Goal: Task Accomplishment & Management: Manage account settings

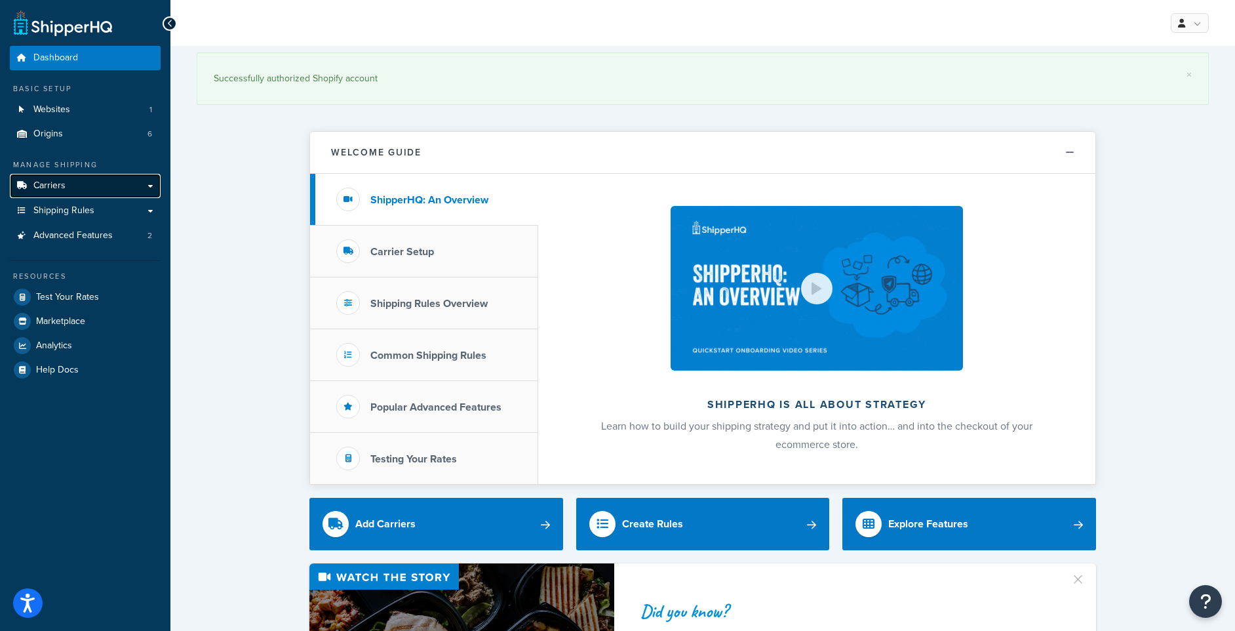
click at [73, 186] on link "Carriers" at bounding box center [85, 186] width 151 height 24
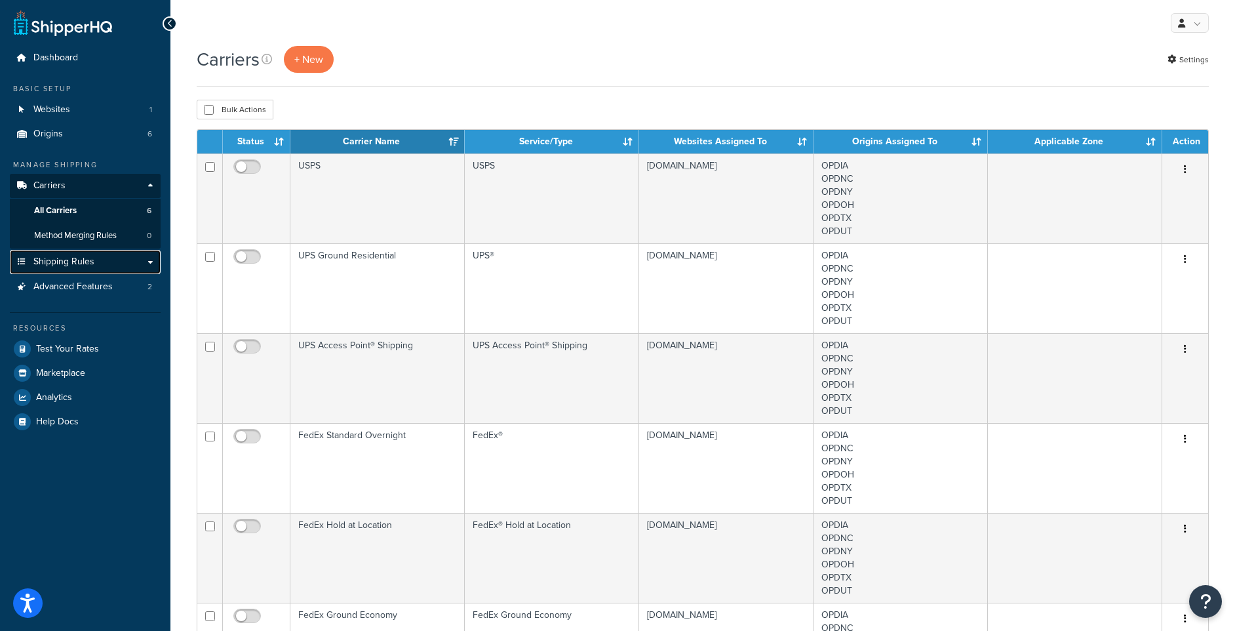
click at [77, 258] on span "Shipping Rules" at bounding box center [63, 261] width 61 height 11
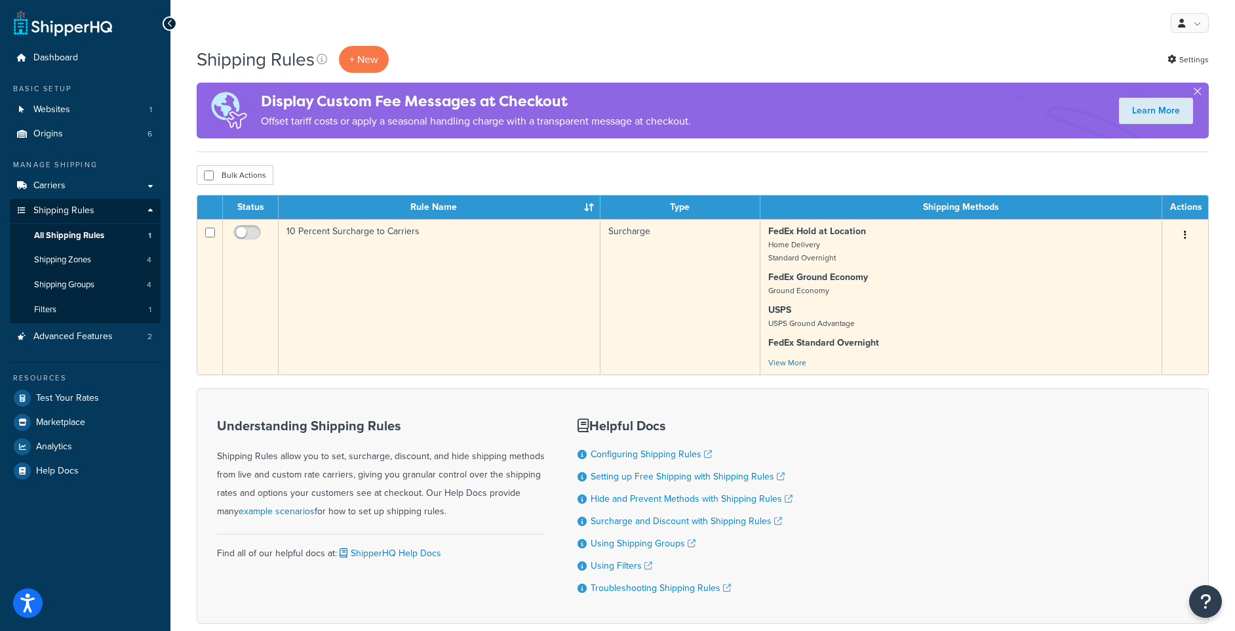
click at [378, 240] on td "10 Percent Surcharge to Carriers" at bounding box center [440, 296] width 322 height 155
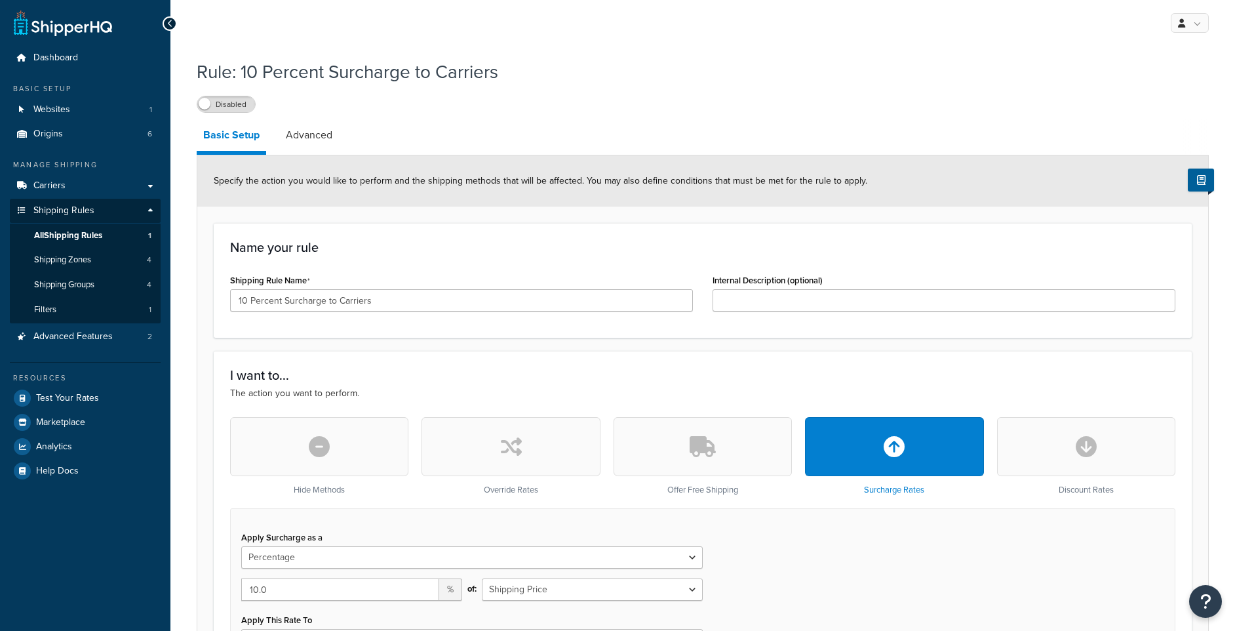
select select "PERCENTAGE"
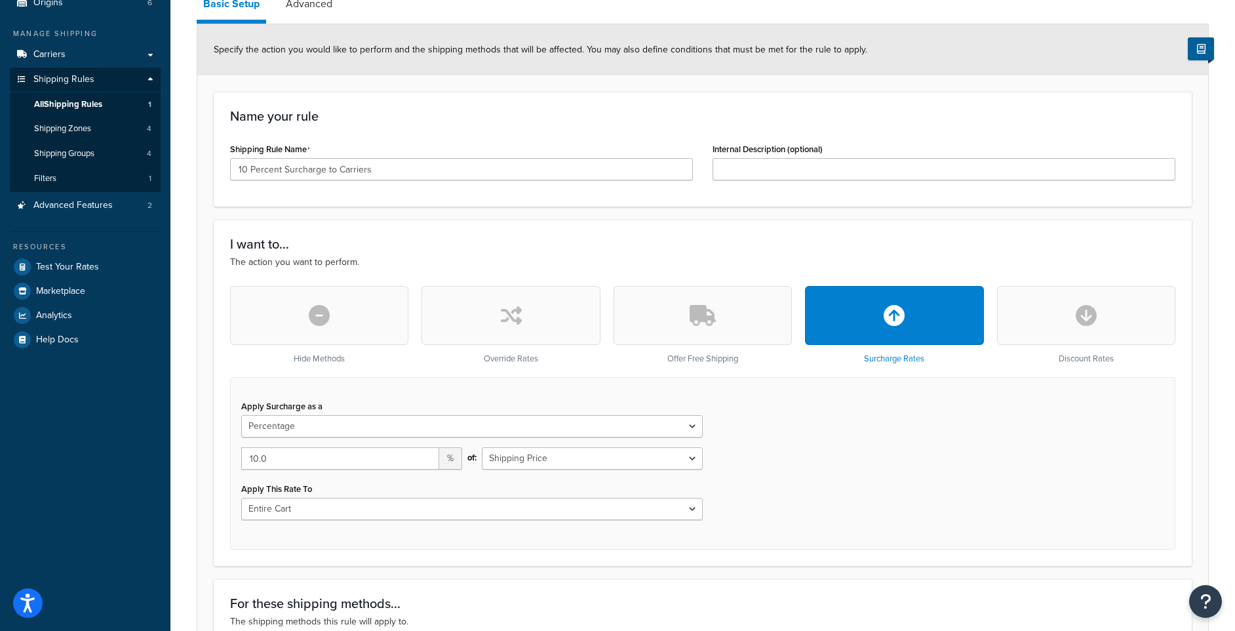
scroll to position [66, 0]
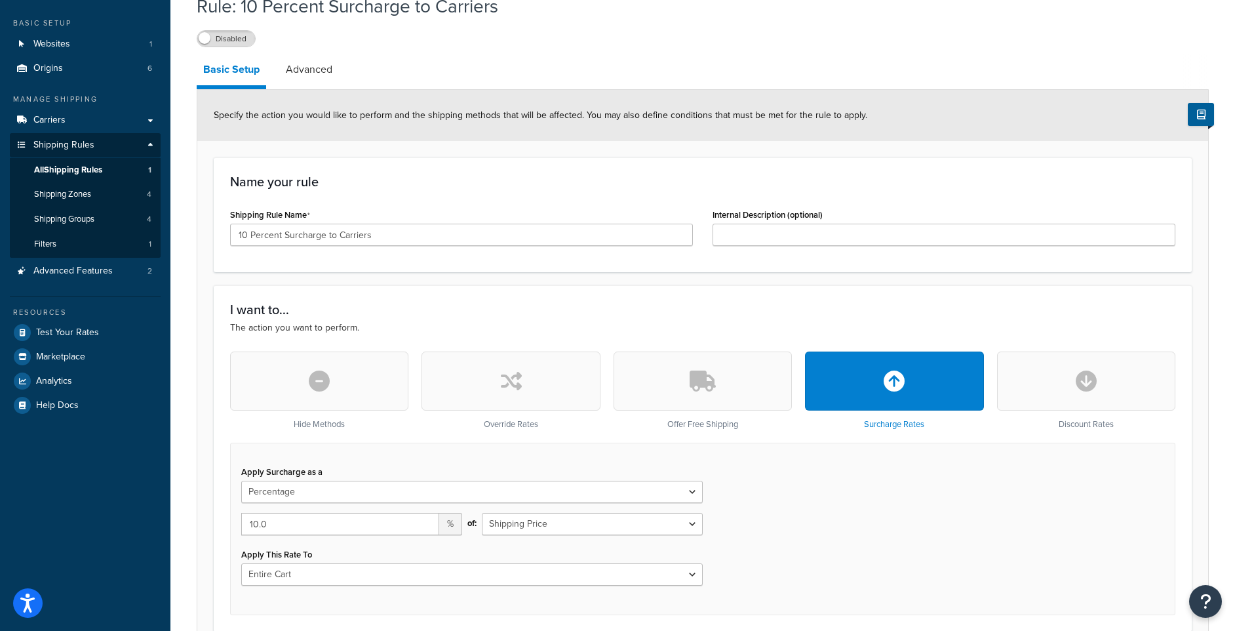
click at [245, 73] on link "Basic Setup" at bounding box center [232, 71] width 70 height 35
click at [70, 172] on span "All Shipping Rules" at bounding box center [68, 170] width 68 height 11
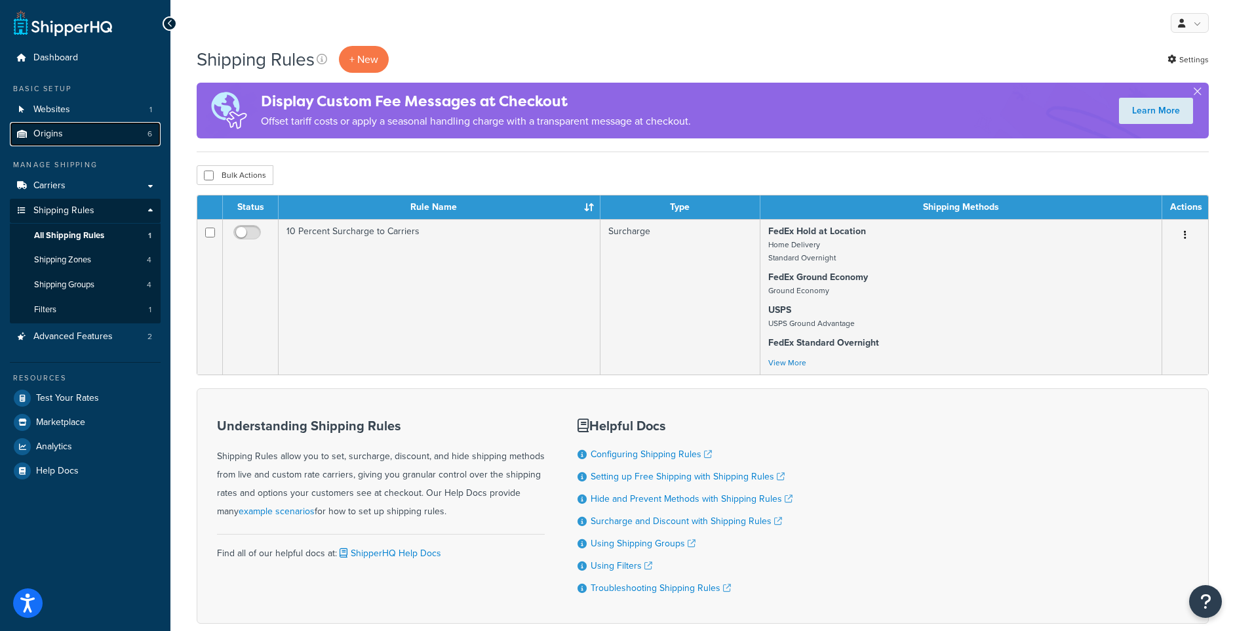
click at [60, 130] on span "Origins" at bounding box center [48, 134] width 30 height 11
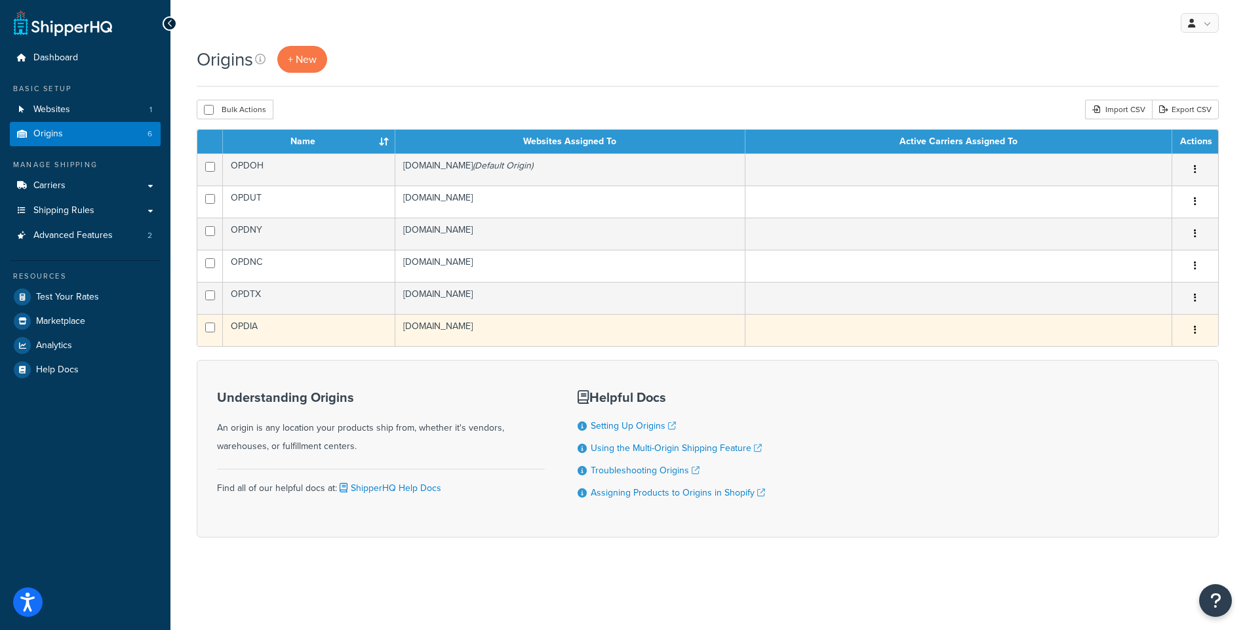
click at [319, 334] on td "OPDIA" at bounding box center [309, 330] width 172 height 32
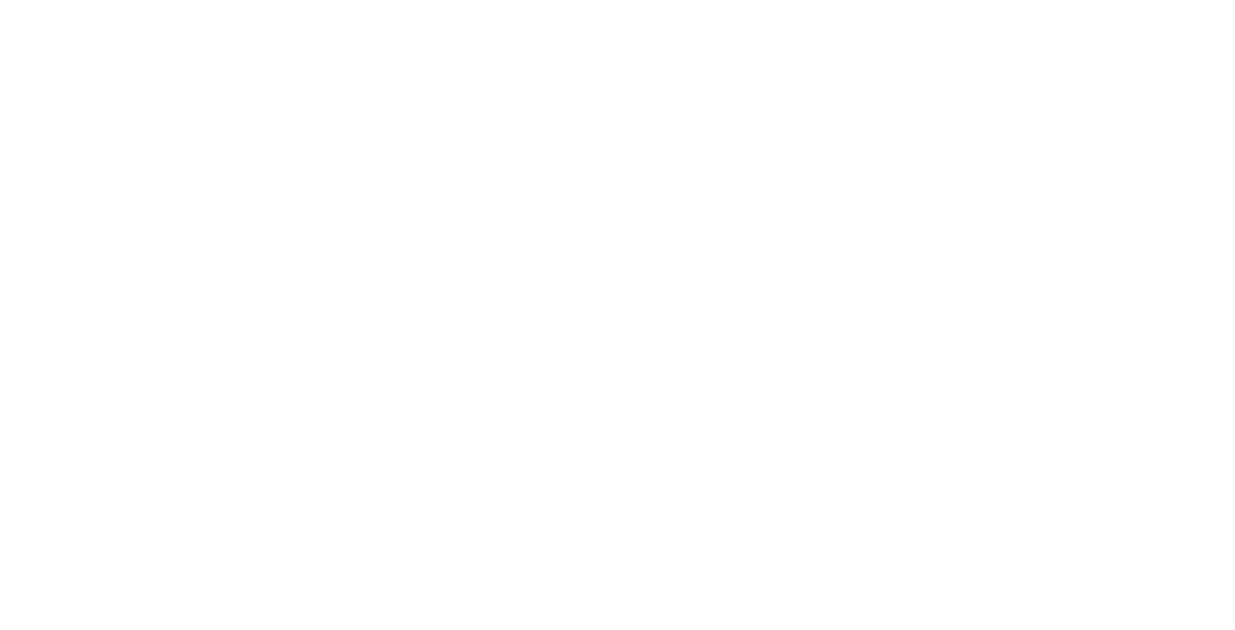
select select "15"
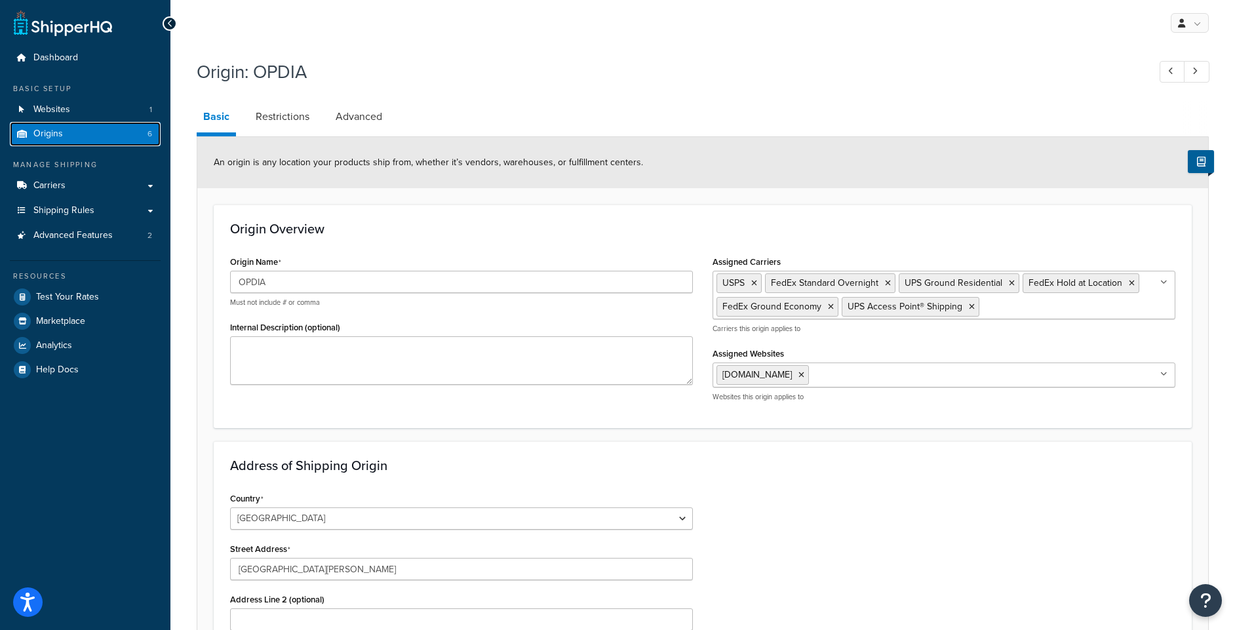
click at [50, 130] on span "Origins" at bounding box center [48, 134] width 30 height 11
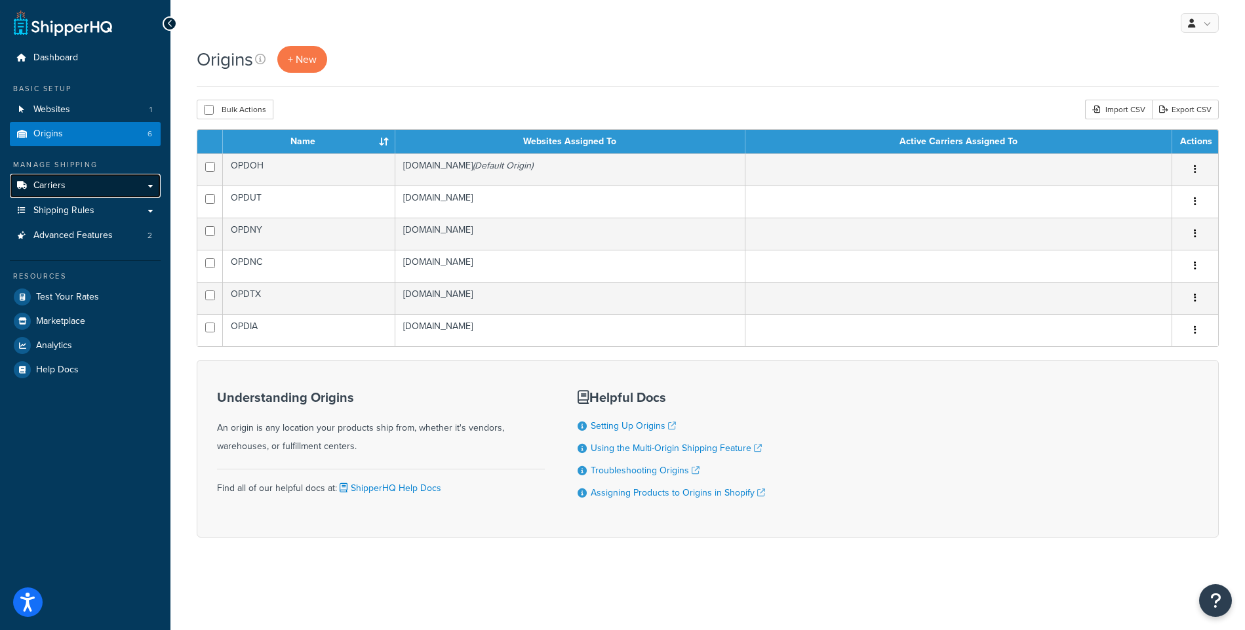
click at [74, 186] on link "Carriers" at bounding box center [85, 186] width 151 height 24
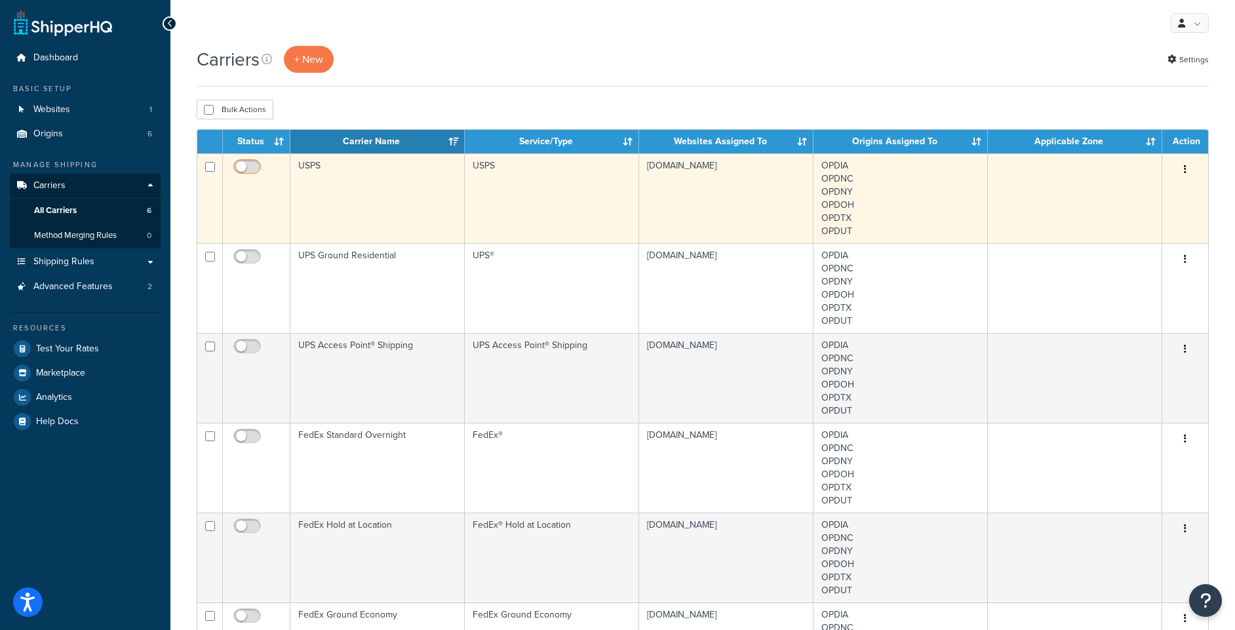
click at [253, 168] on input "checkbox" at bounding box center [249, 170] width 36 height 16
checkbox input "true"
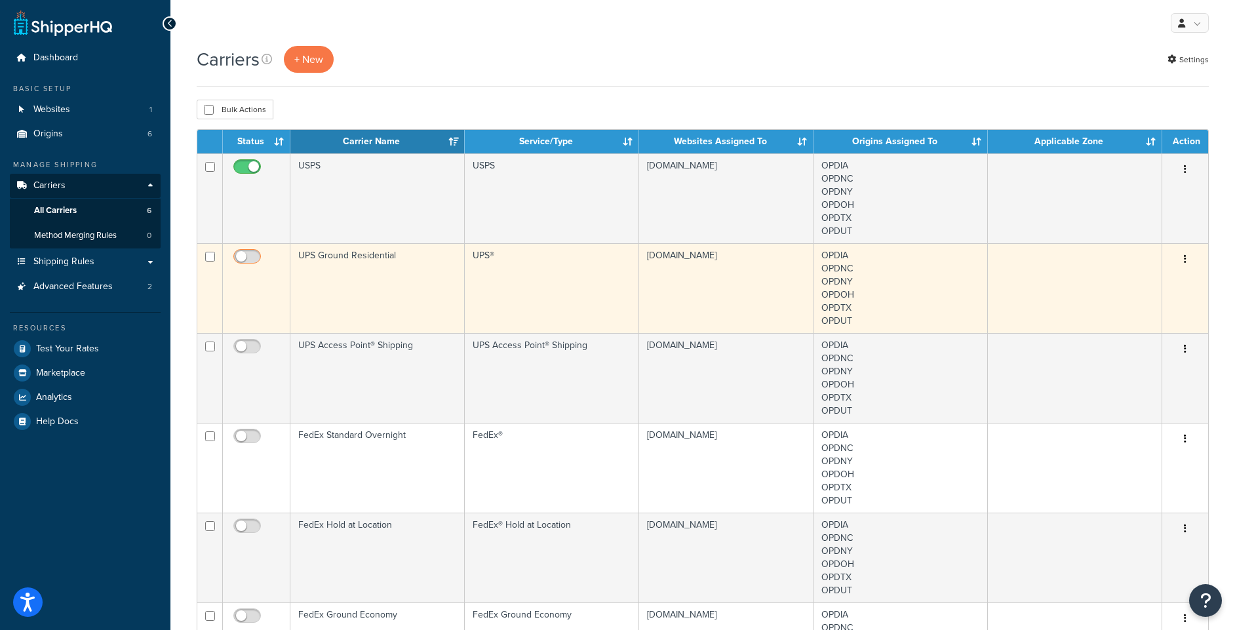
click at [252, 258] on input "checkbox" at bounding box center [249, 260] width 36 height 16
checkbox input "true"
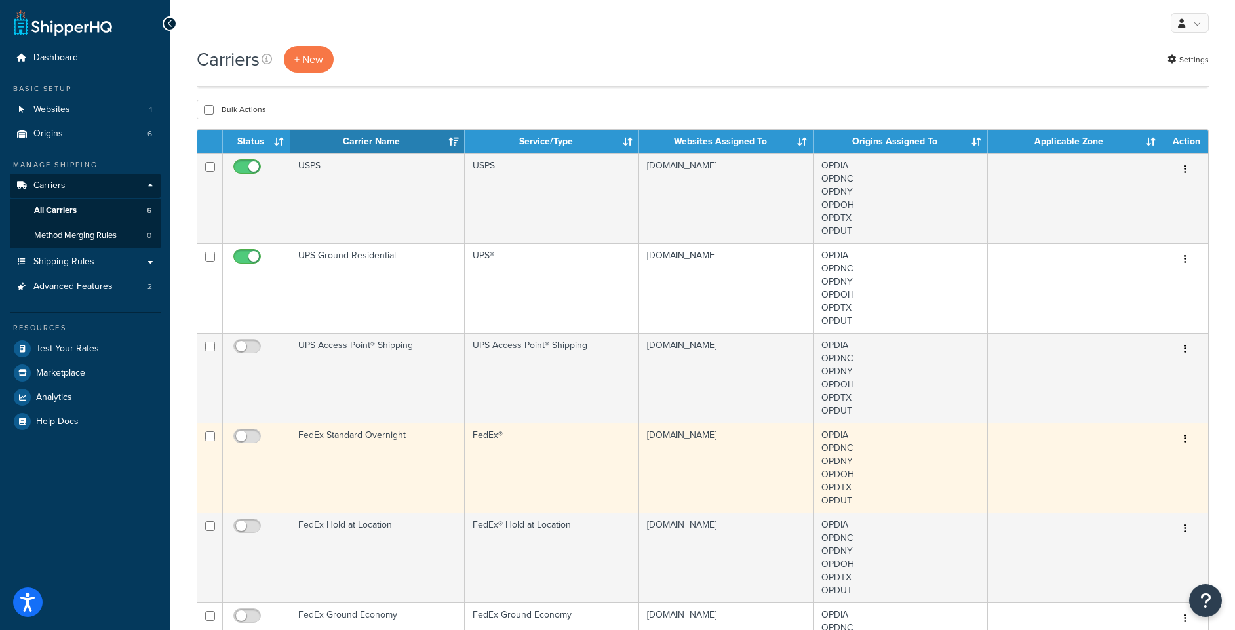
scroll to position [66, 0]
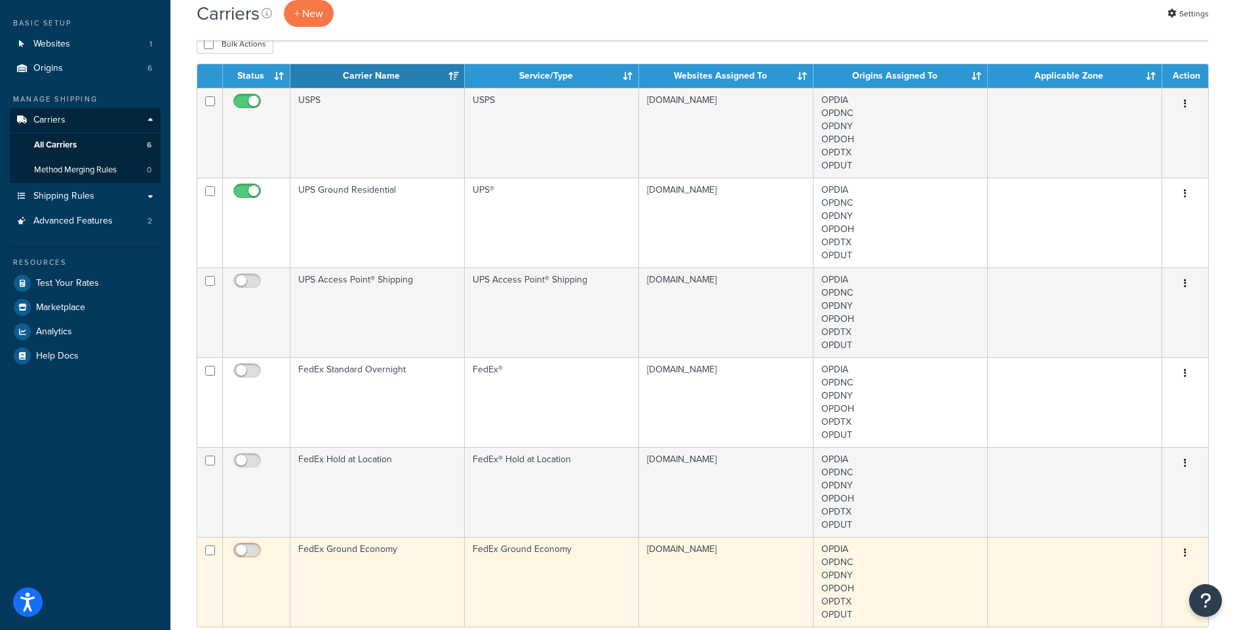
click at [241, 553] on input "checkbox" at bounding box center [249, 554] width 36 height 16
checkbox input "true"
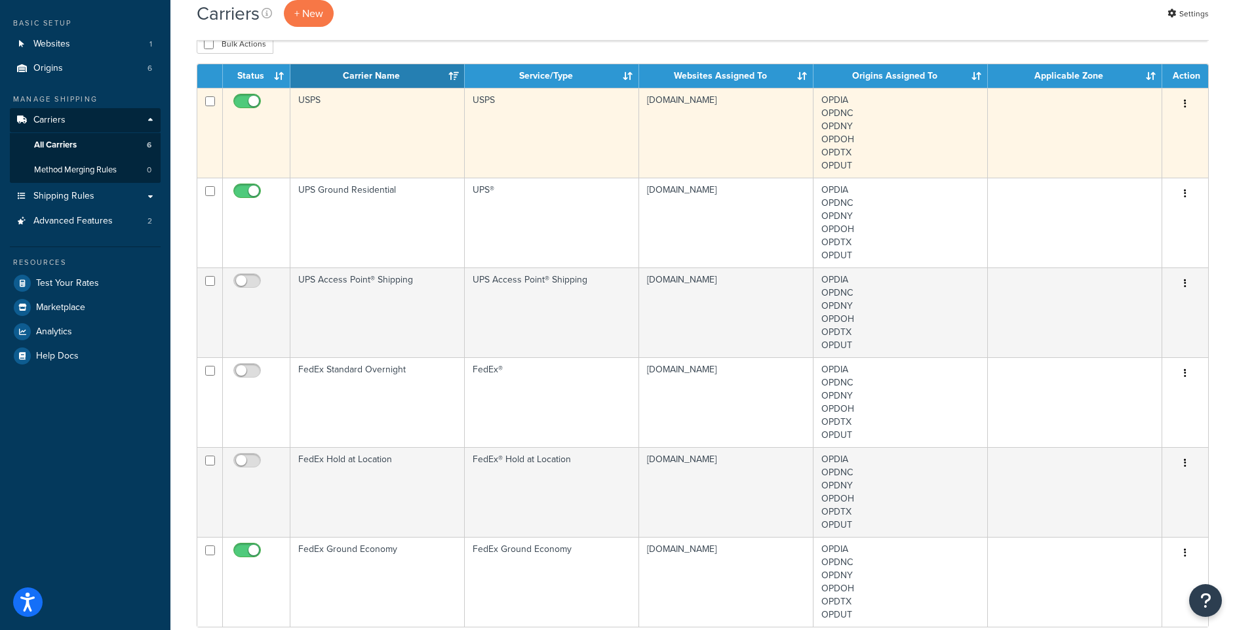
click at [252, 104] on input "checkbox" at bounding box center [249, 104] width 36 height 16
checkbox input "false"
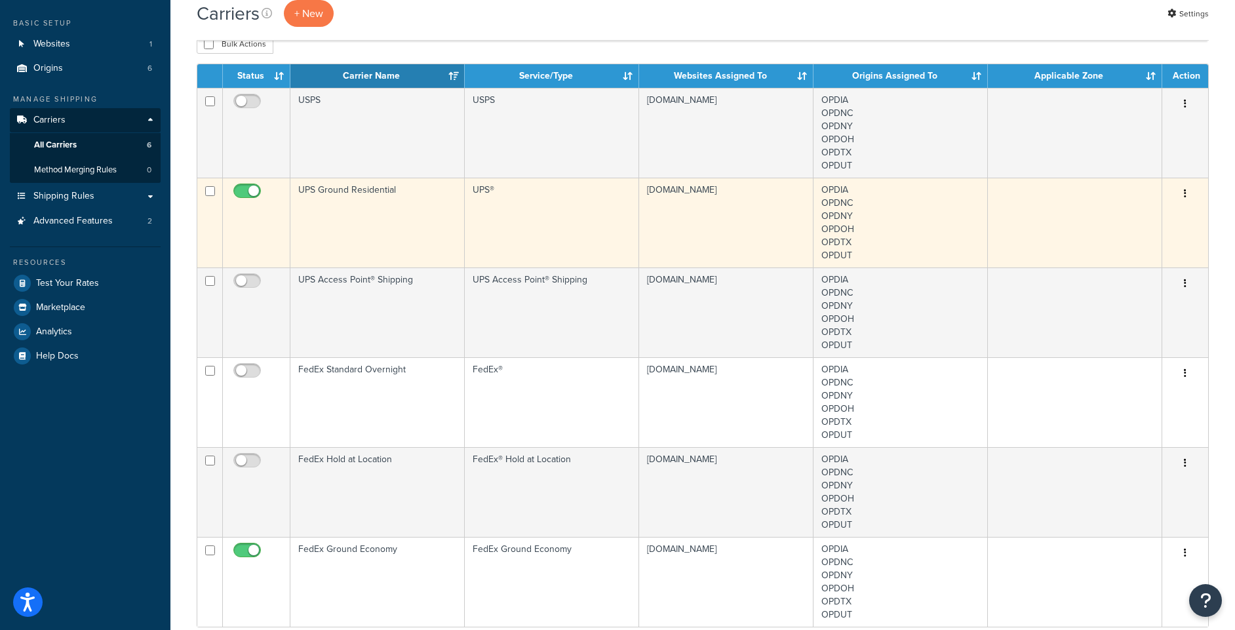
click at [245, 195] on input "checkbox" at bounding box center [249, 194] width 36 height 16
checkbox input "false"
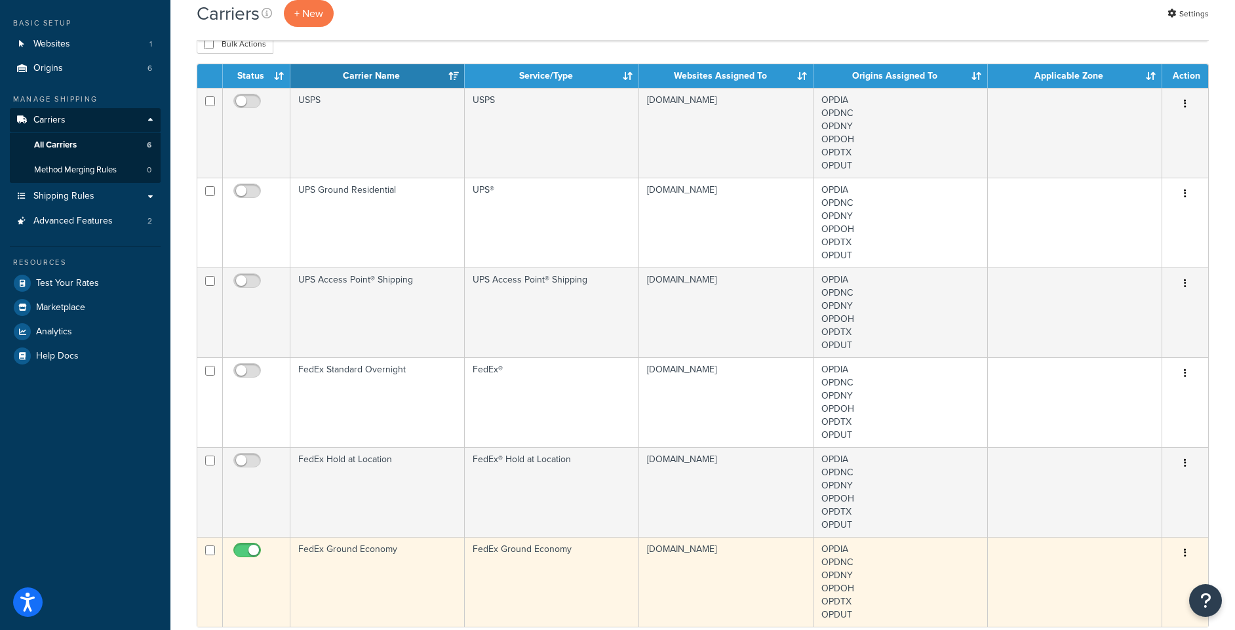
click at [247, 555] on input "checkbox" at bounding box center [249, 554] width 36 height 16
checkbox input "false"
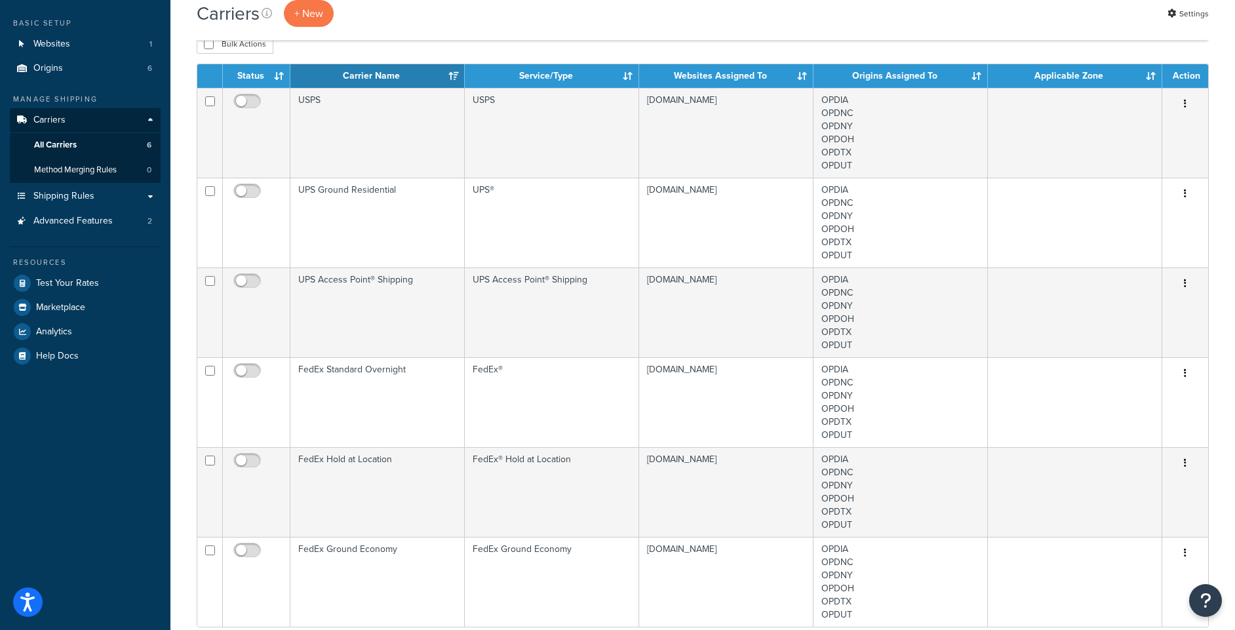
click at [180, 438] on div "Carriers + New Settings Bulk Actions Duplicate Delete Contact Us Send Us A Mess…" at bounding box center [702, 458] width 1065 height 957
click at [82, 221] on span "Advanced Features" at bounding box center [72, 221] width 79 height 11
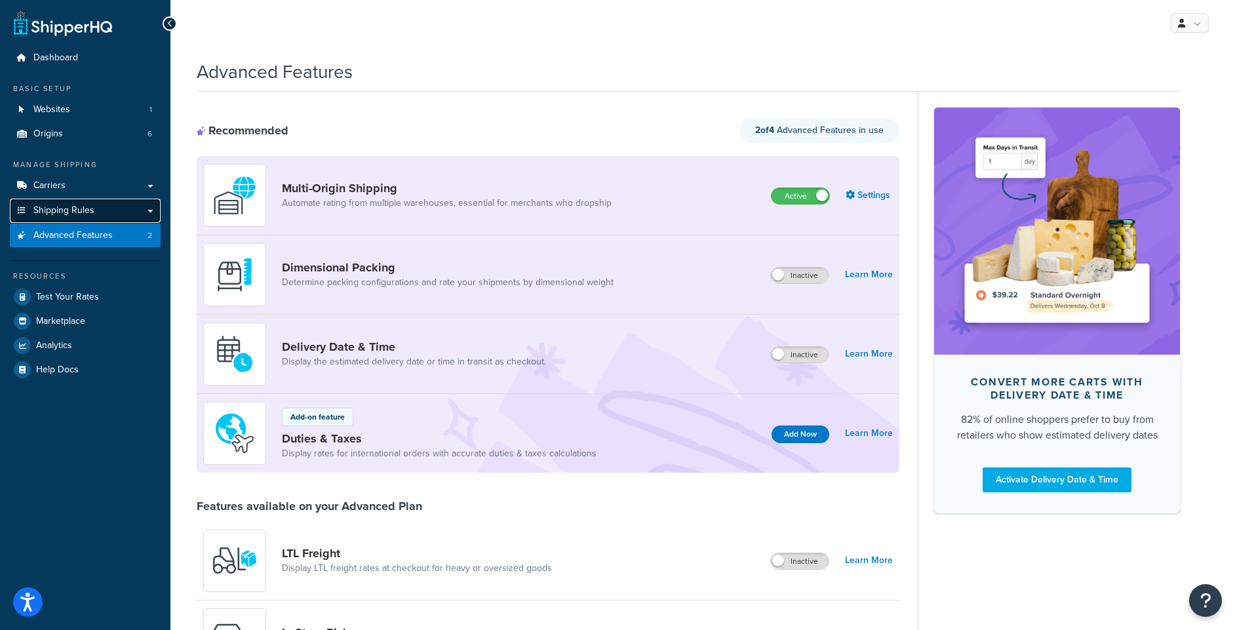
click at [77, 213] on span "Shipping Rules" at bounding box center [63, 210] width 61 height 11
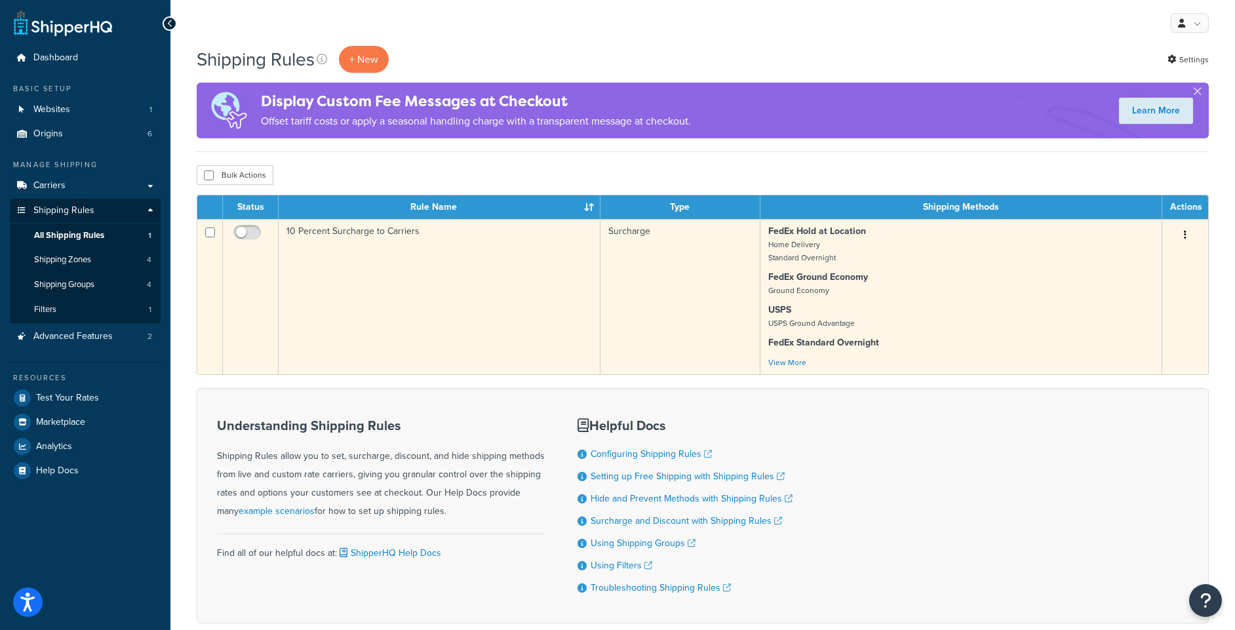
click at [401, 282] on td "10 Percent Surcharge to Carriers" at bounding box center [440, 296] width 322 height 155
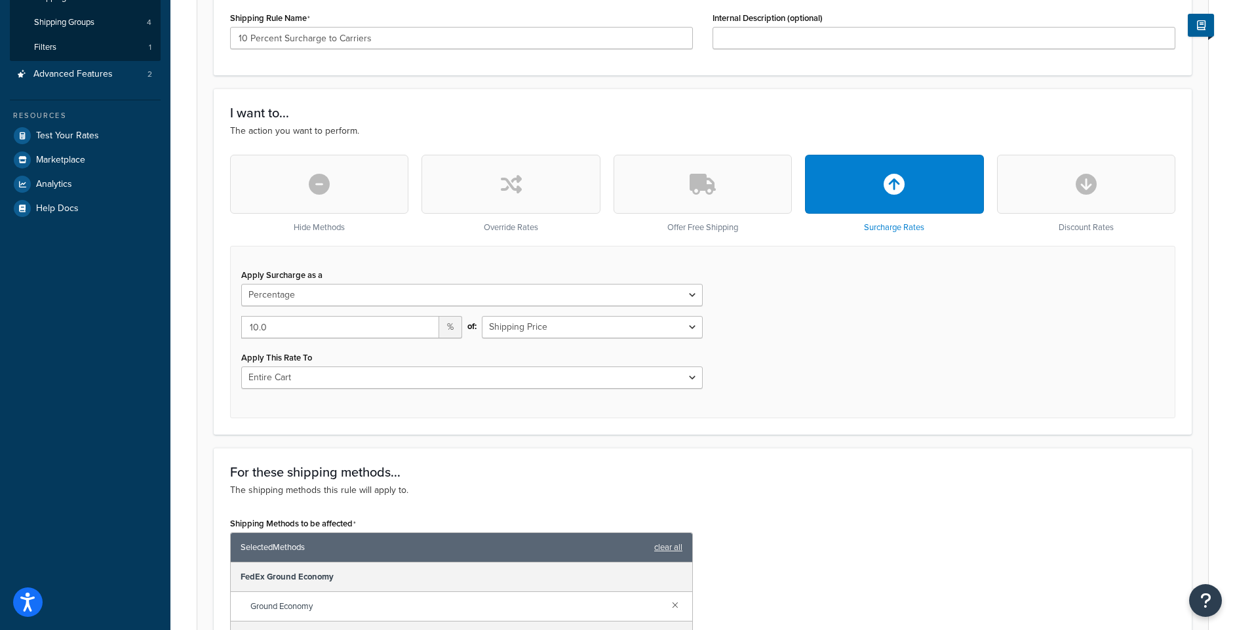
scroll to position [328, 0]
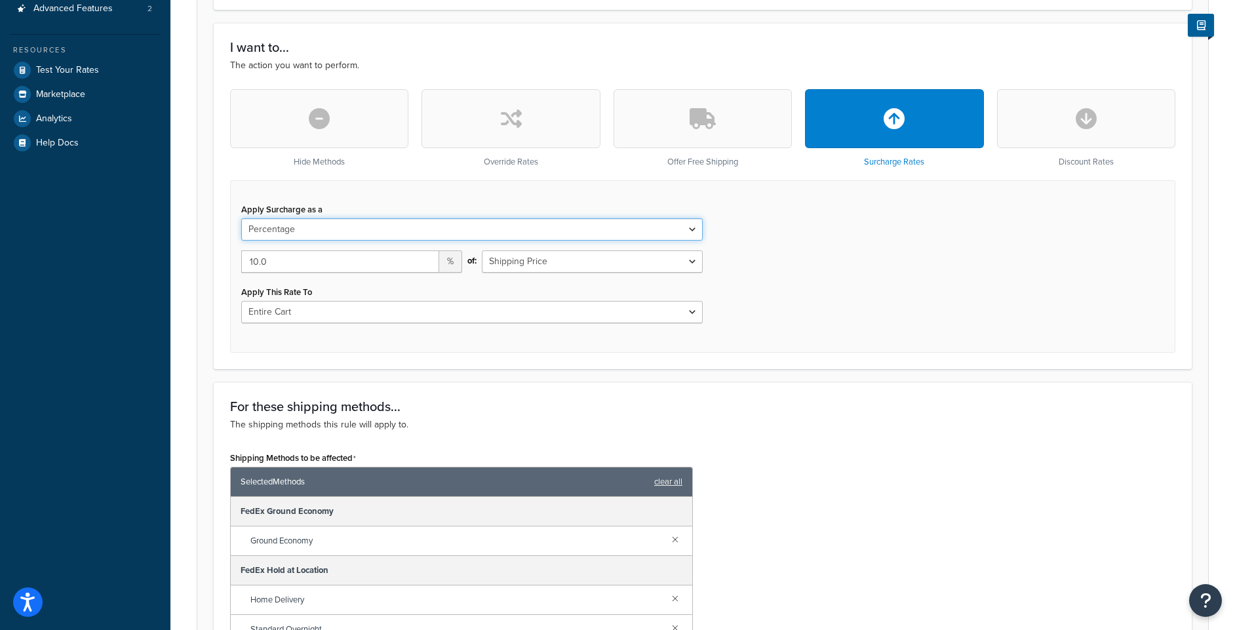
click at [685, 233] on select "Flat Rate Percentage Flat Rate & Percentage" at bounding box center [472, 229] width 462 height 22
select select "FLAT_RATE"
click at [241, 220] on select "Flat Rate Percentage Flat Rate & Percentage" at bounding box center [472, 229] width 462 height 22
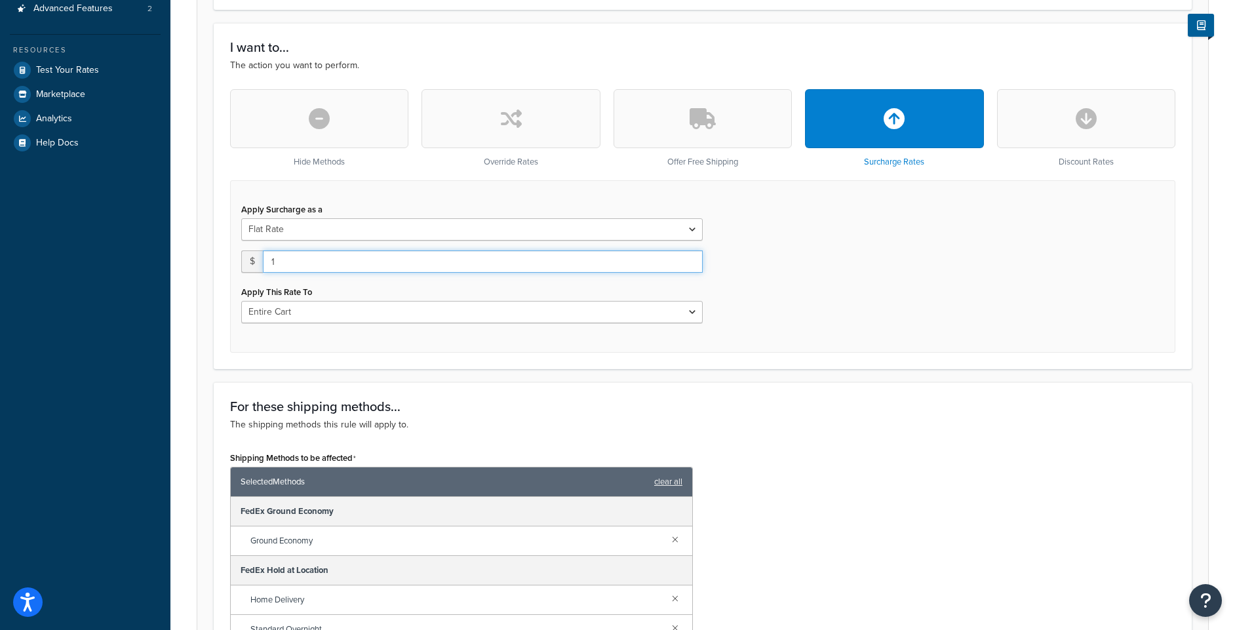
click at [688, 260] on input "1" at bounding box center [483, 261] width 440 height 22
click at [688, 260] on input "2" at bounding box center [483, 261] width 440 height 22
click at [688, 260] on input "3" at bounding box center [483, 261] width 440 height 22
click at [688, 260] on input "4" at bounding box center [483, 261] width 440 height 22
click at [749, 262] on div "Apply Surcharge as a Flat Rate Percentage Flat Rate & Percentage $ 4 Apply This…" at bounding box center [703, 266] width 946 height 172
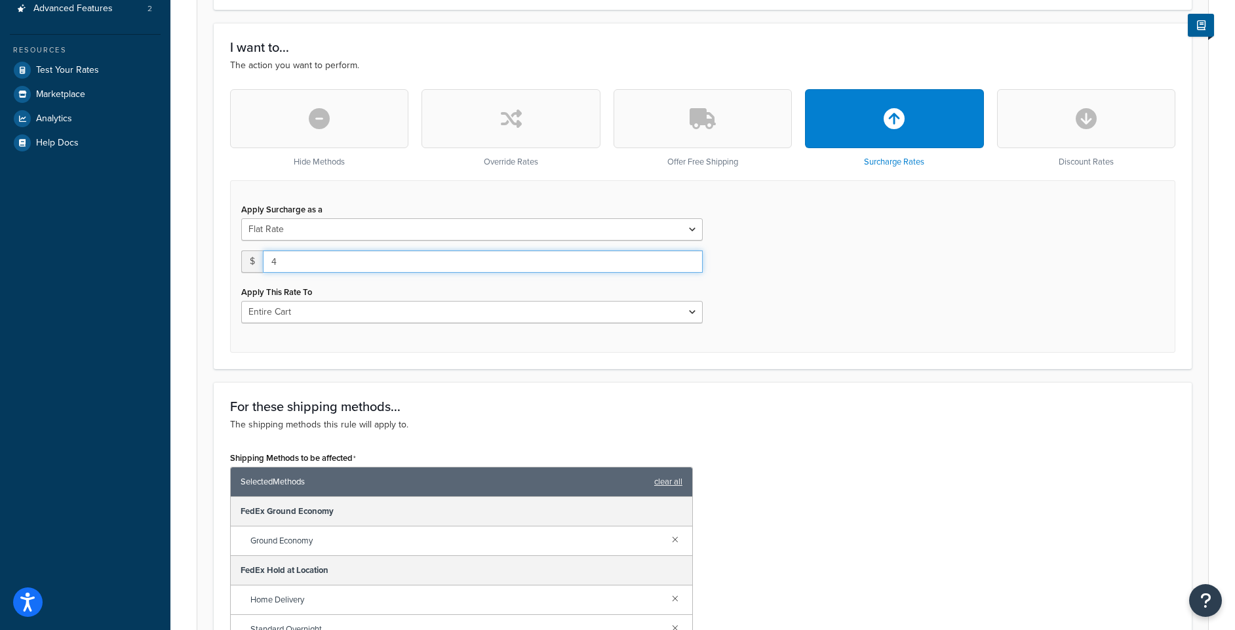
click at [532, 267] on input "4" at bounding box center [483, 261] width 440 height 22
type input "4.99"
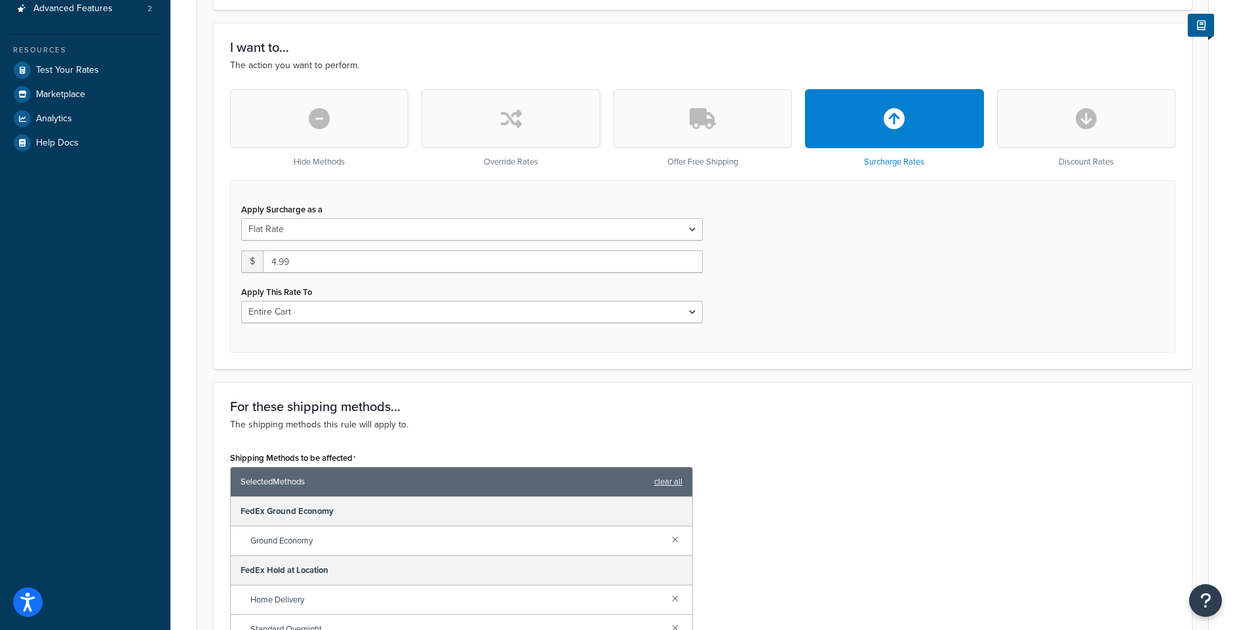
click at [530, 287] on div "Apply This Rate To Entire Cart Each Shipment in the Cart Each Origin in the Car…" at bounding box center [472, 303] width 462 height 41
click at [544, 313] on select "Entire Cart Each Shipment in the Cart Each Origin in the Cart Each Shipping Gro…" at bounding box center [472, 312] width 462 height 22
click at [534, 290] on div "Apply This Rate To Entire Cart Each Shipment in the Cart Each Origin in the Car…" at bounding box center [472, 303] width 462 height 41
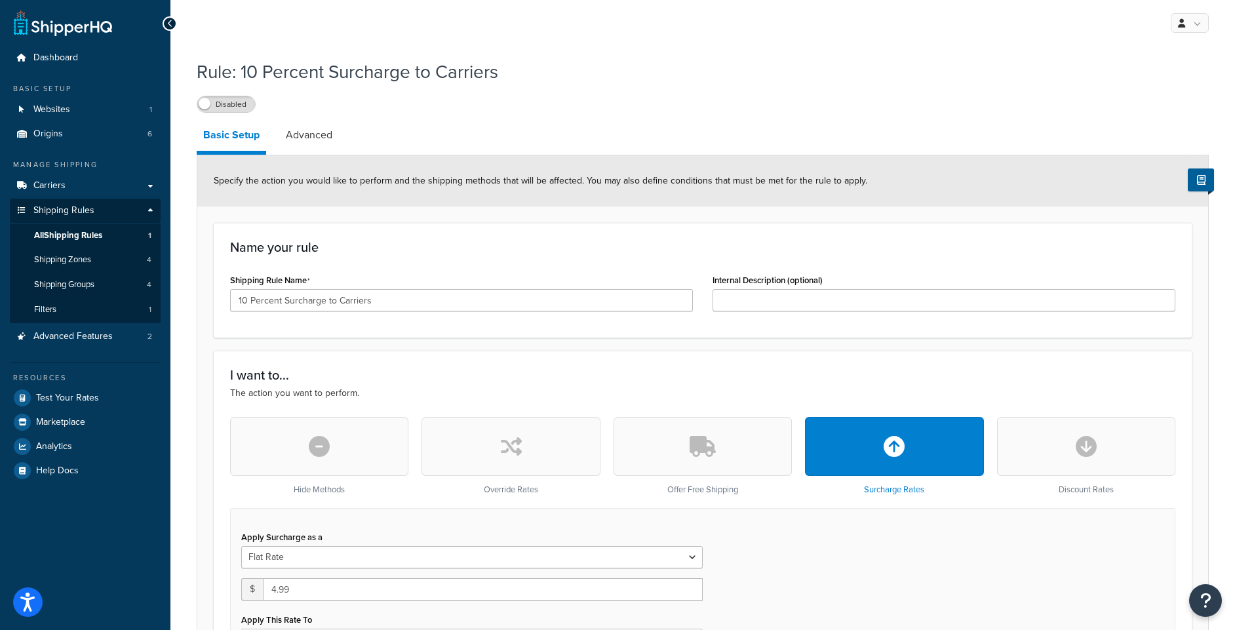
scroll to position [66, 0]
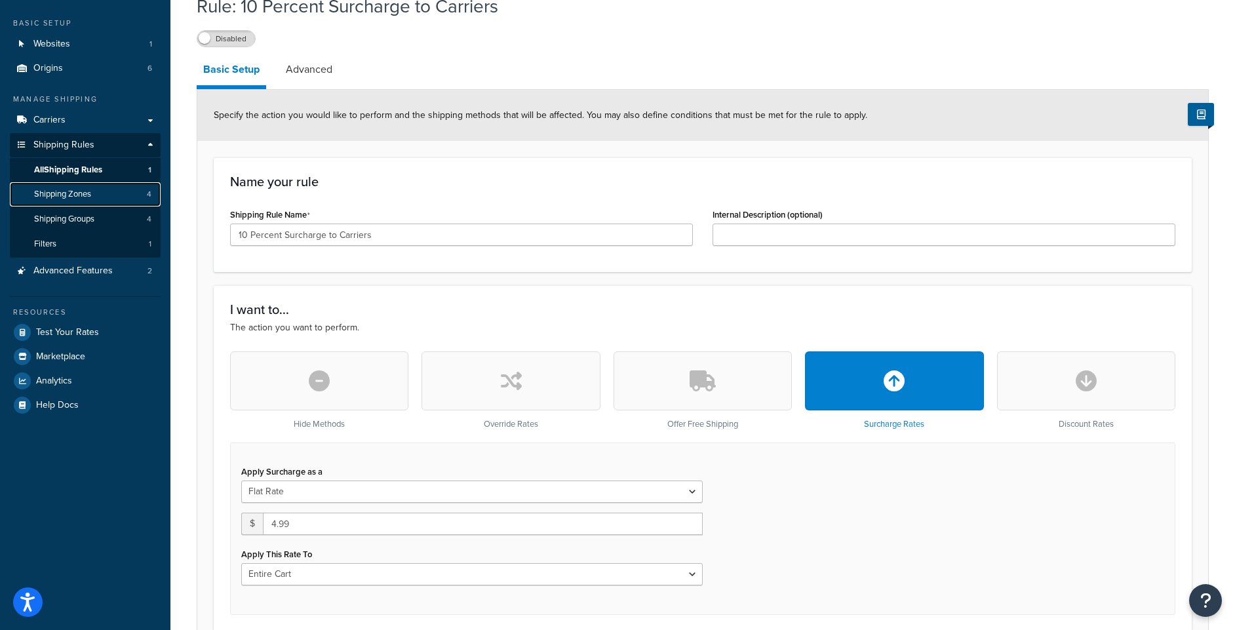
click at [84, 193] on span "Shipping Zones" at bounding box center [62, 194] width 57 height 11
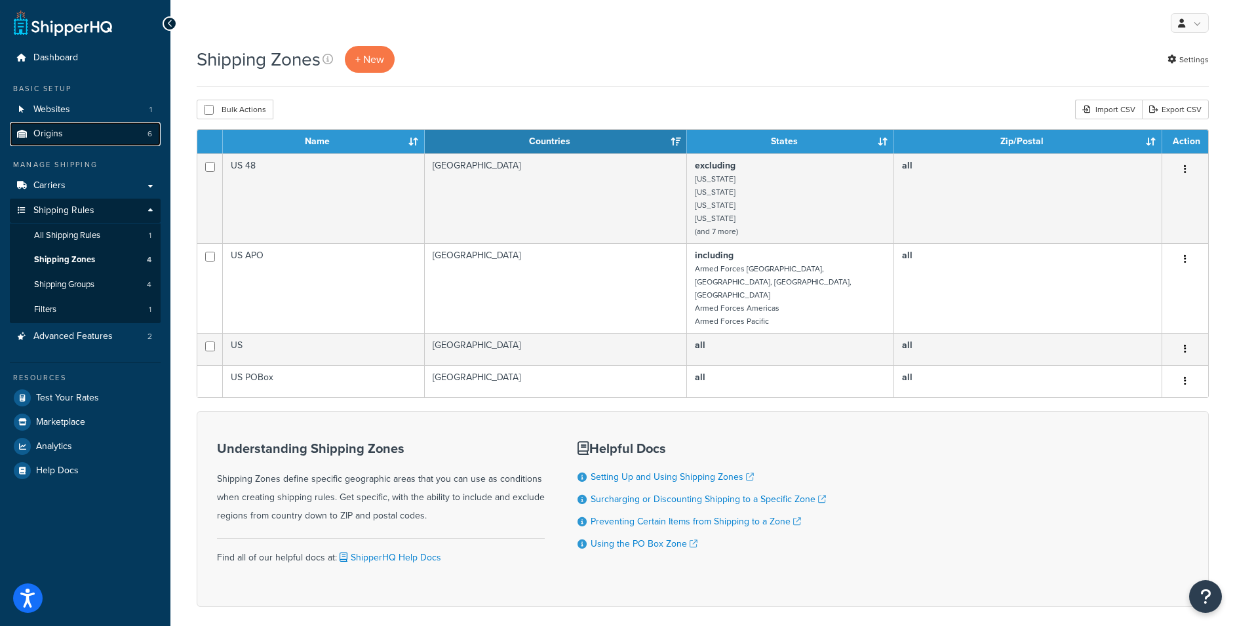
click at [54, 129] on span "Origins" at bounding box center [48, 134] width 30 height 11
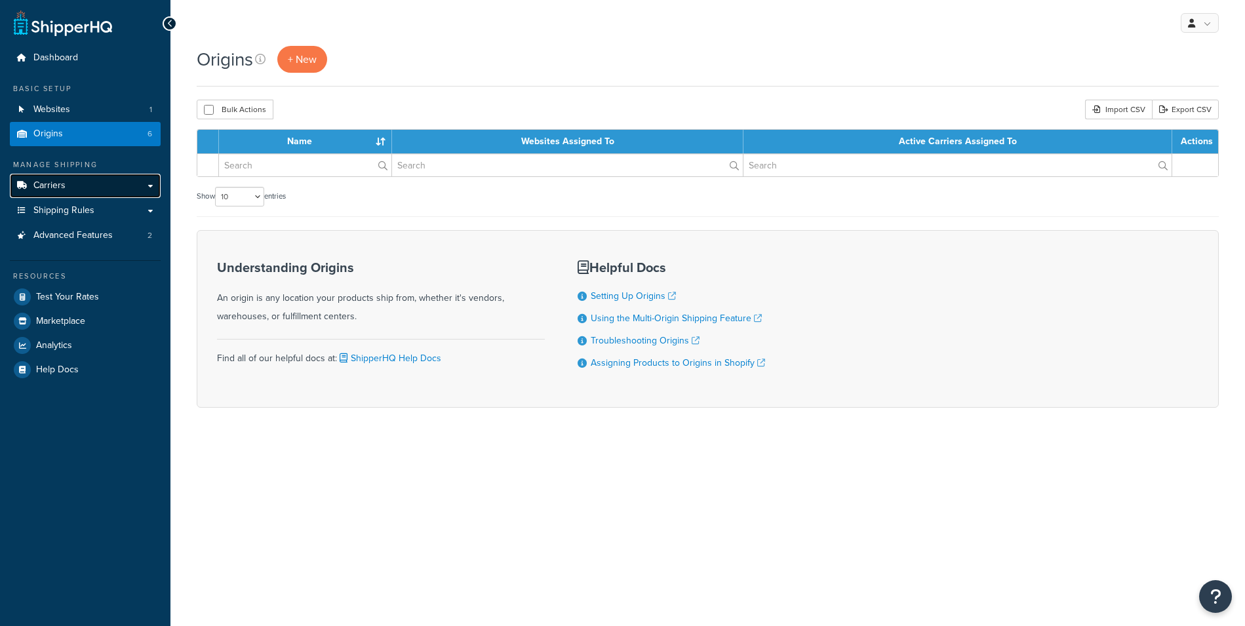
drag, startPoint x: 0, startPoint y: 0, endPoint x: 68, endPoint y: 188, distance: 199.5
click at [68, 188] on link "Carriers" at bounding box center [85, 186] width 151 height 24
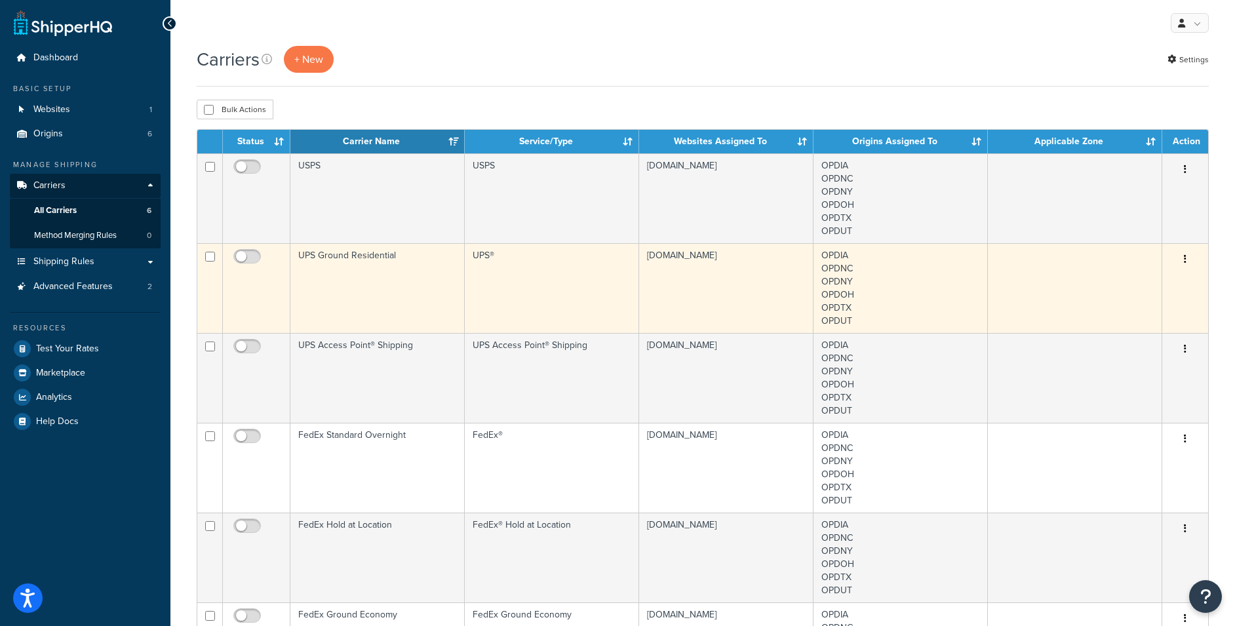
click at [349, 275] on td "UPS Ground Residential" at bounding box center [377, 288] width 174 height 90
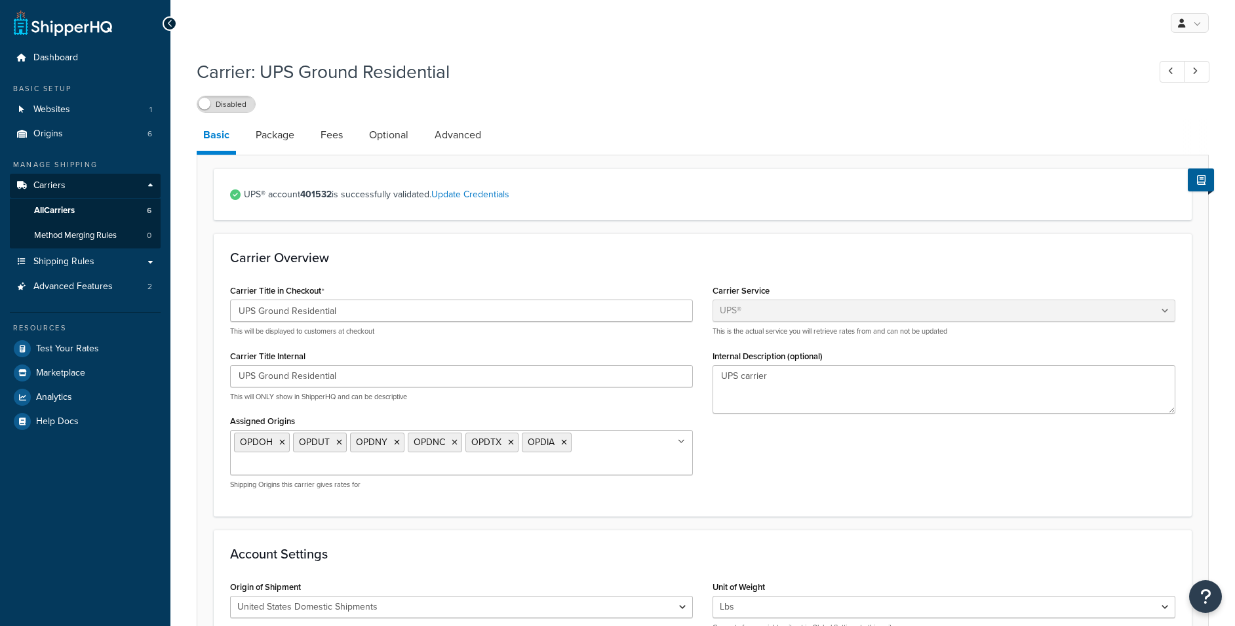
select select "ups"
drag, startPoint x: 291, startPoint y: 308, endPoint x: 422, endPoint y: 308, distance: 130.5
click at [422, 308] on input "UPS Ground Residential" at bounding box center [461, 311] width 463 height 22
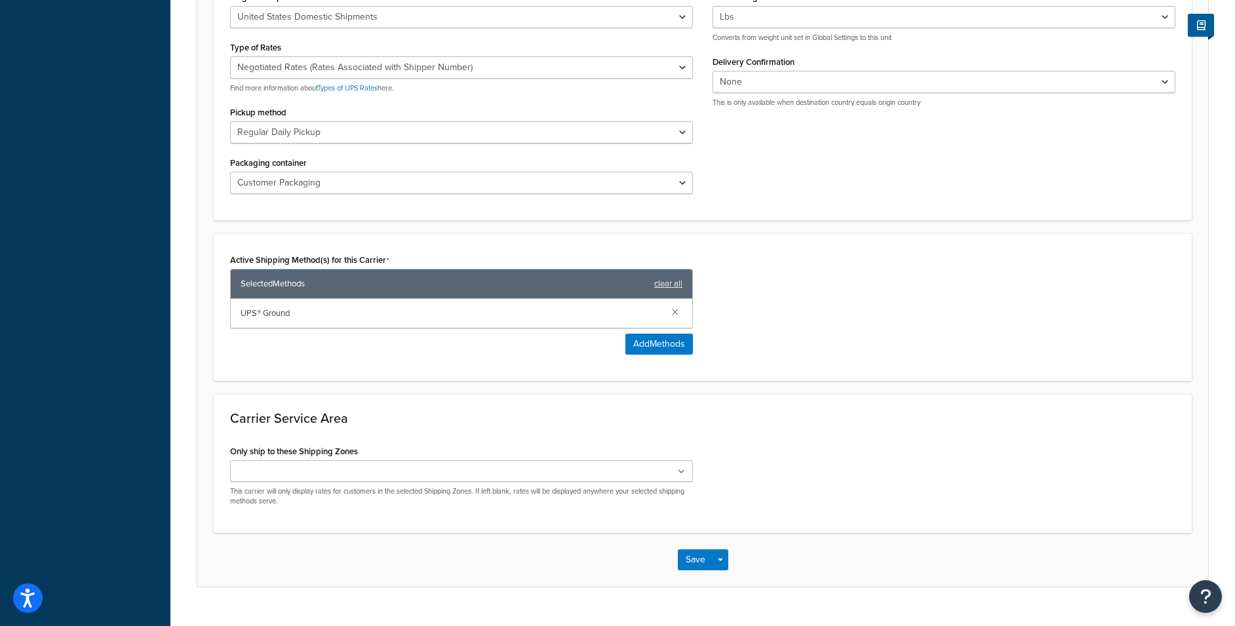
scroll to position [618, 0]
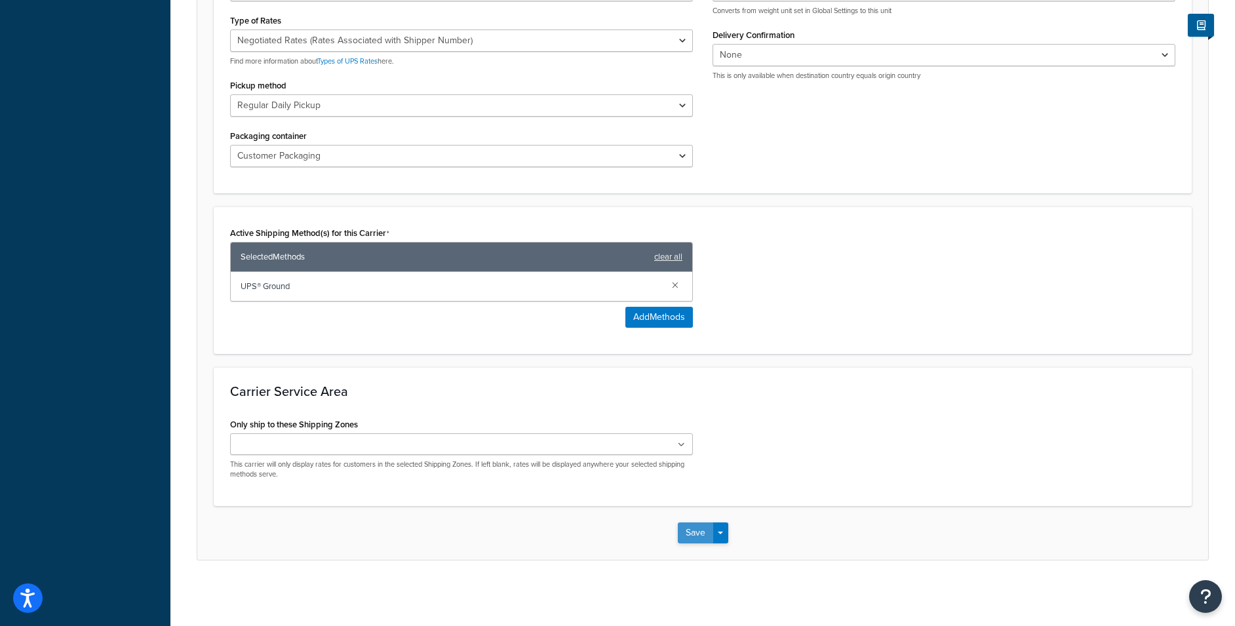
type input "UPS"
click at [692, 536] on button "Save" at bounding box center [695, 533] width 35 height 21
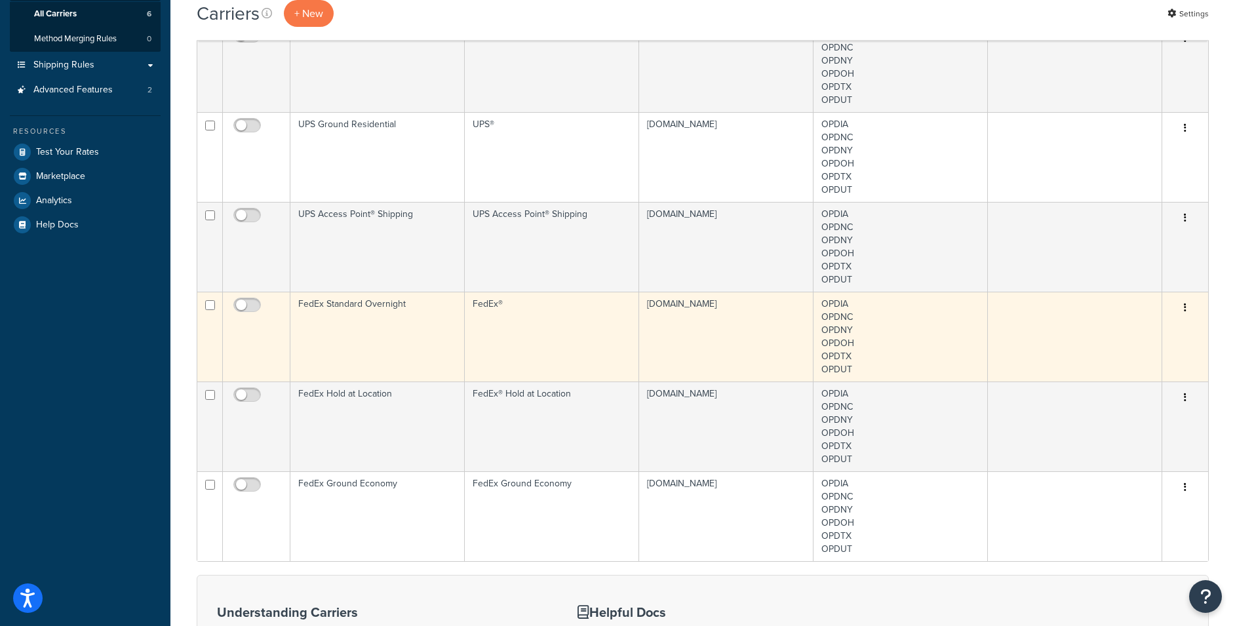
scroll to position [262, 0]
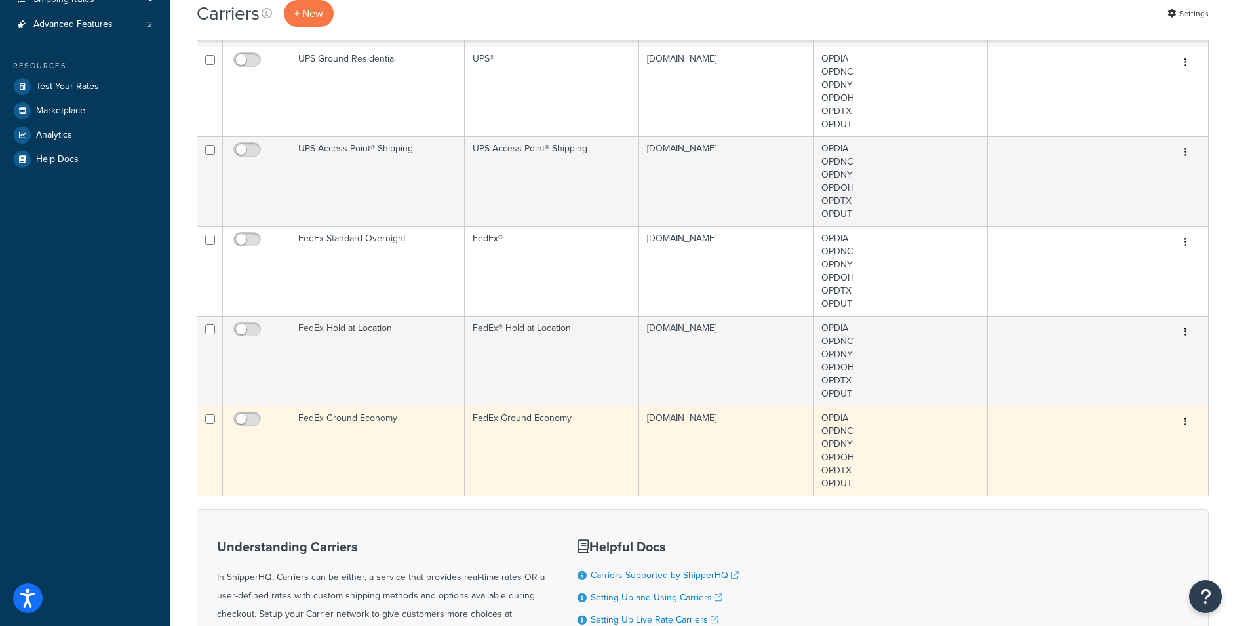
click at [401, 436] on td "FedEx Ground Economy" at bounding box center [377, 451] width 174 height 90
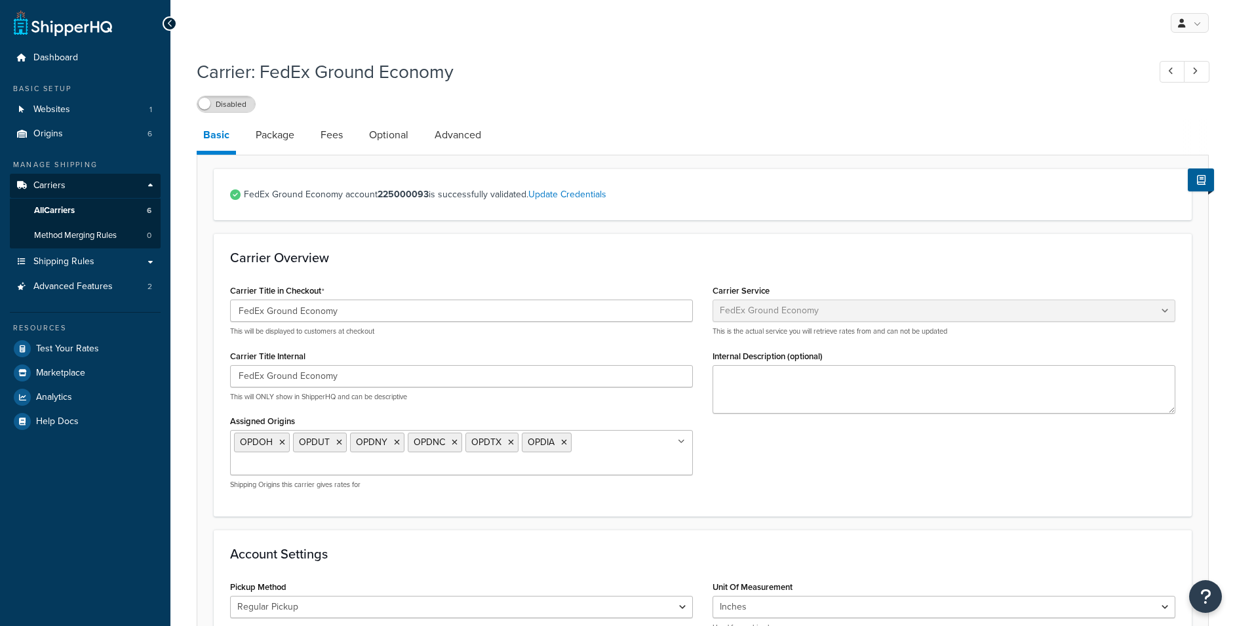
select select "smartPost"
select select "REGULAR_PICKUP"
select select "YOUR_PACKAGING"
drag, startPoint x: 268, startPoint y: 309, endPoint x: 456, endPoint y: 313, distance: 187.6
click at [456, 313] on input "FedEx Ground Economy" at bounding box center [461, 311] width 463 height 22
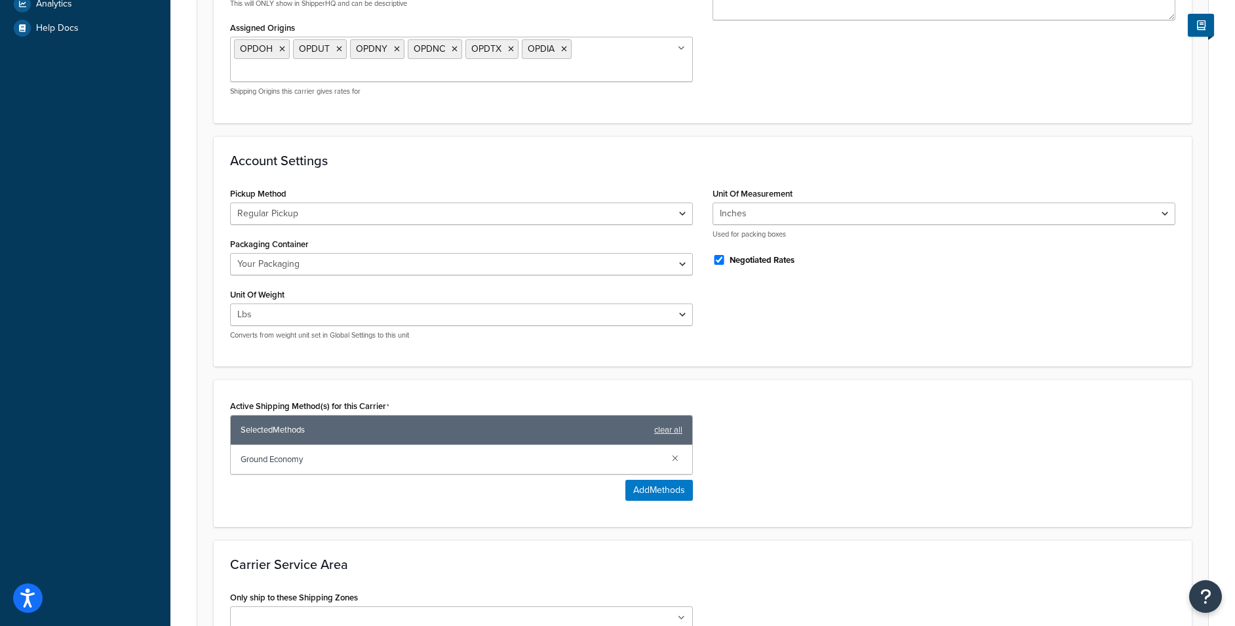
scroll to position [568, 0]
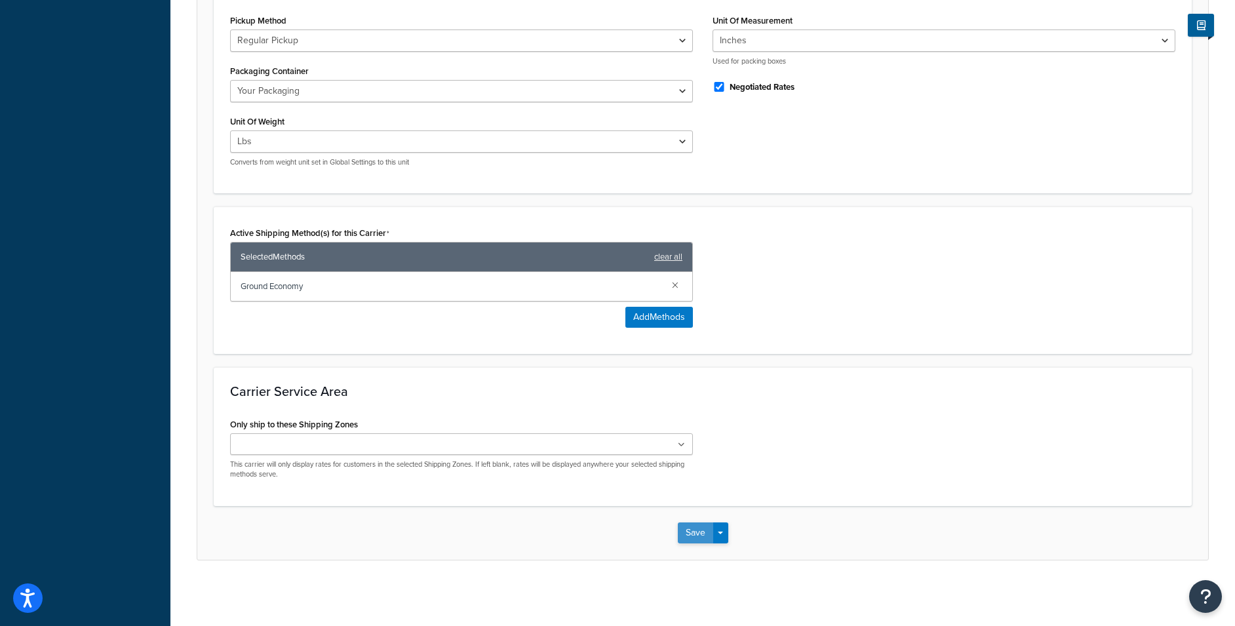
type input "FedEx"
click at [697, 531] on button "Save" at bounding box center [695, 533] width 35 height 21
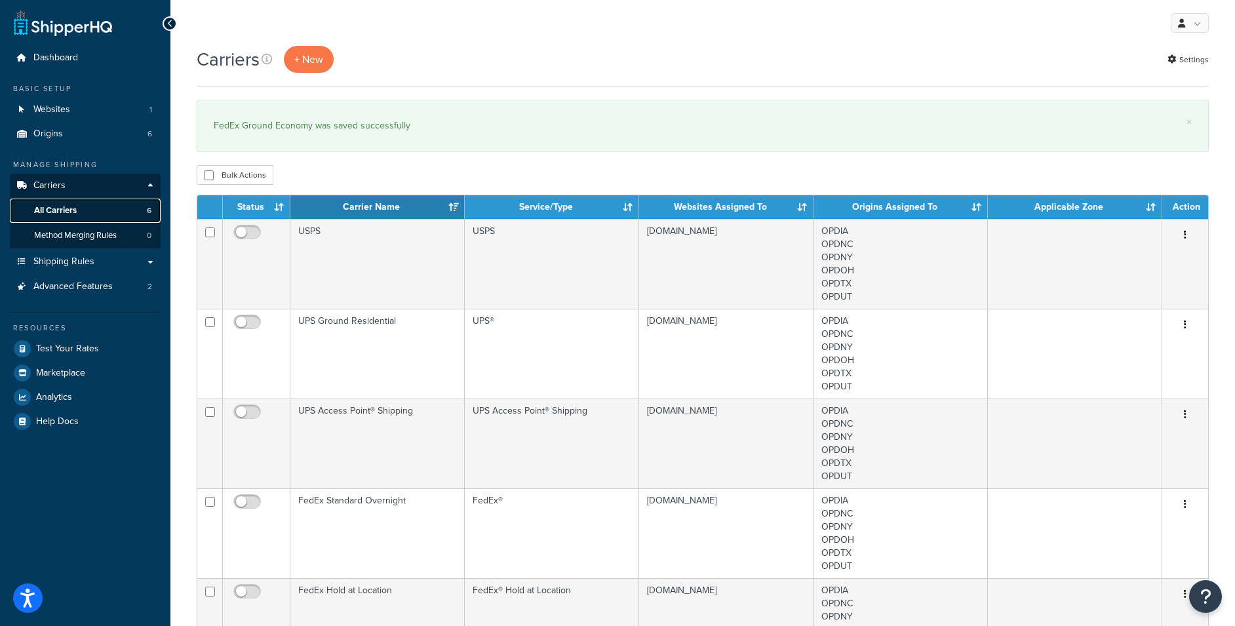
click at [62, 210] on span "All Carriers" at bounding box center [55, 210] width 43 height 11
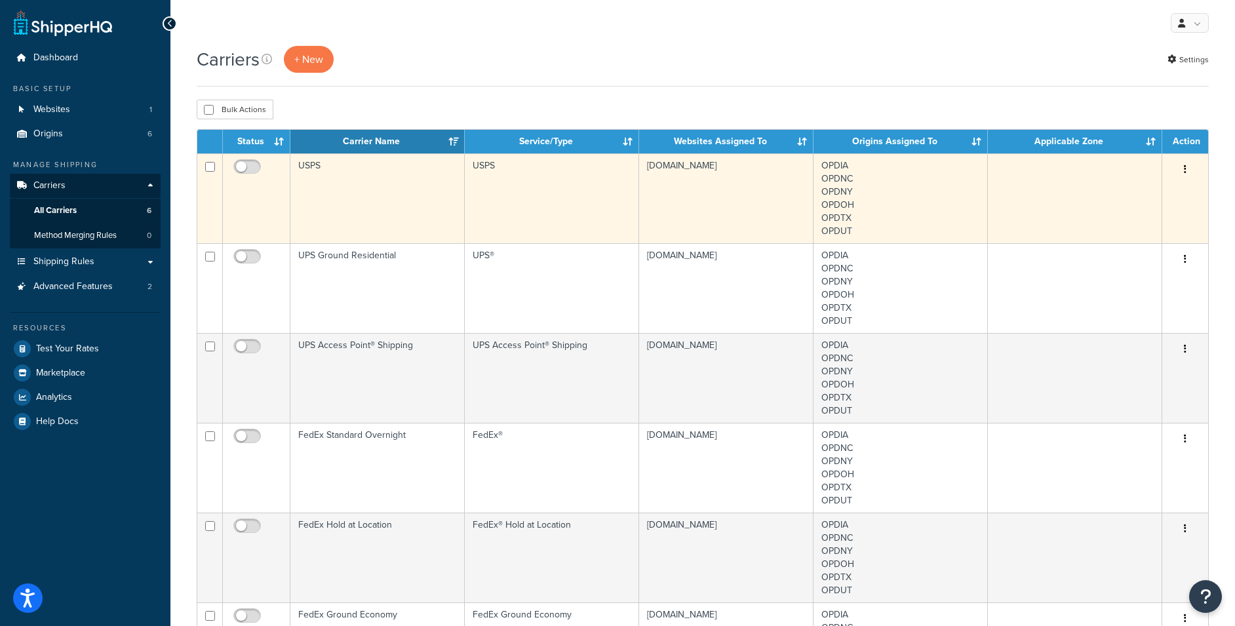
click at [394, 209] on td "USPS" at bounding box center [377, 198] width 174 height 90
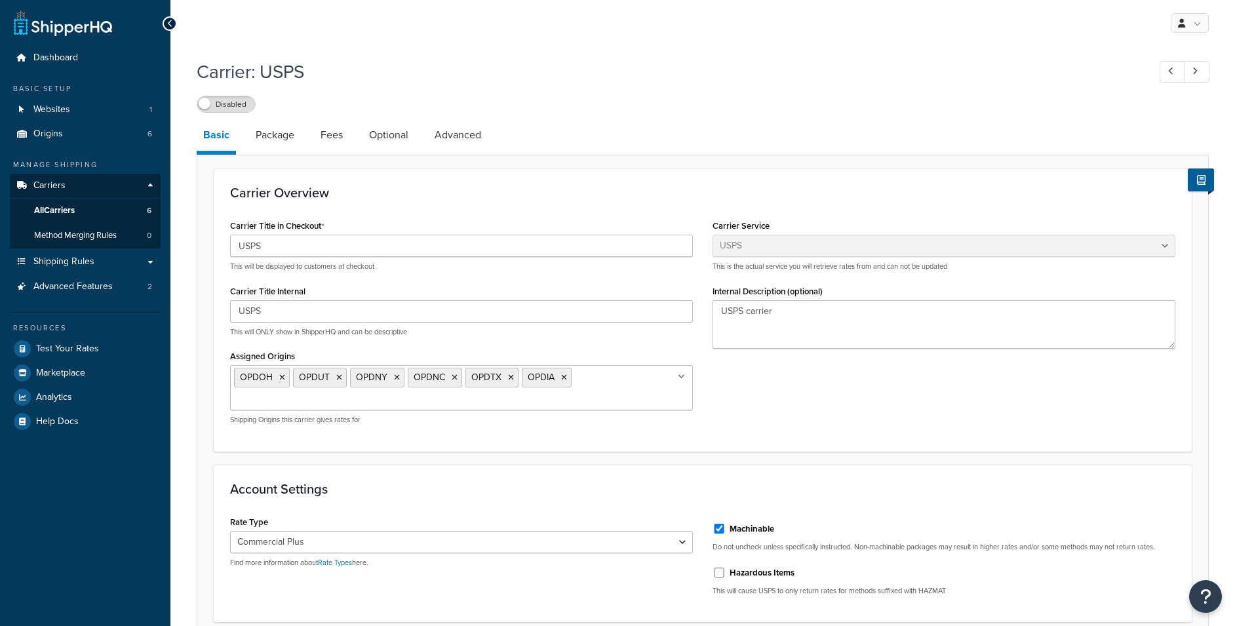
select select "usps"
select select "PLUS"
click at [390, 242] on input "USPS" at bounding box center [461, 246] width 463 height 22
type input "USPS Ground Advantage"
click at [349, 195] on h3 "Carrier Overview" at bounding box center [703, 193] width 946 height 14
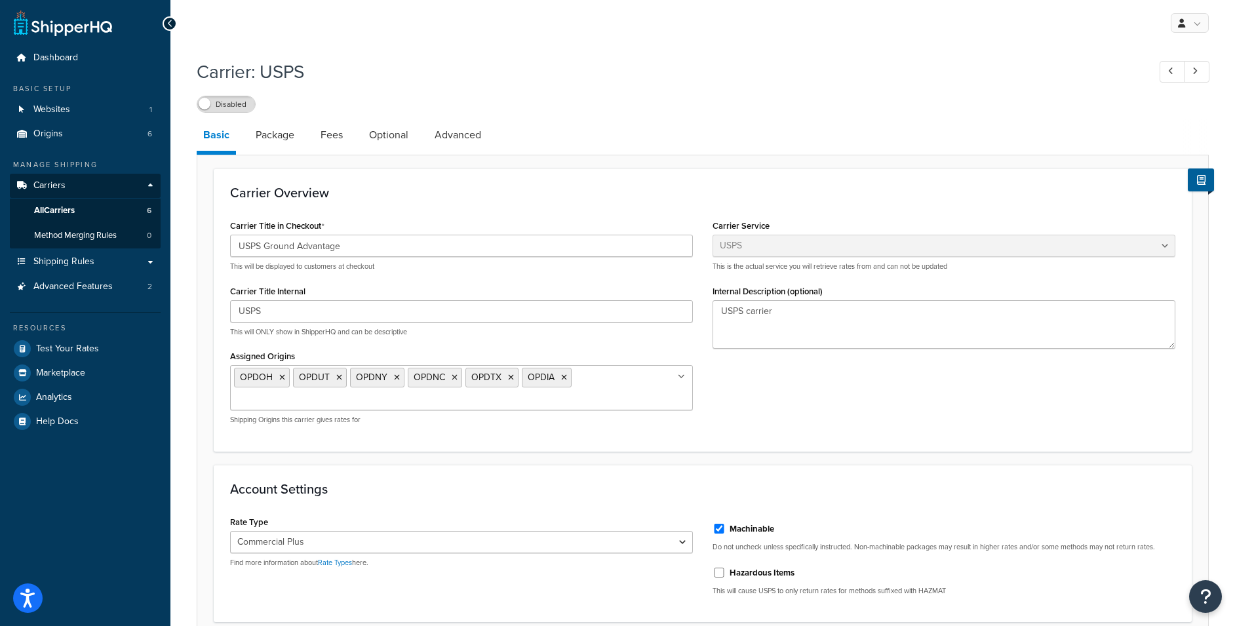
scroll to position [430, 0]
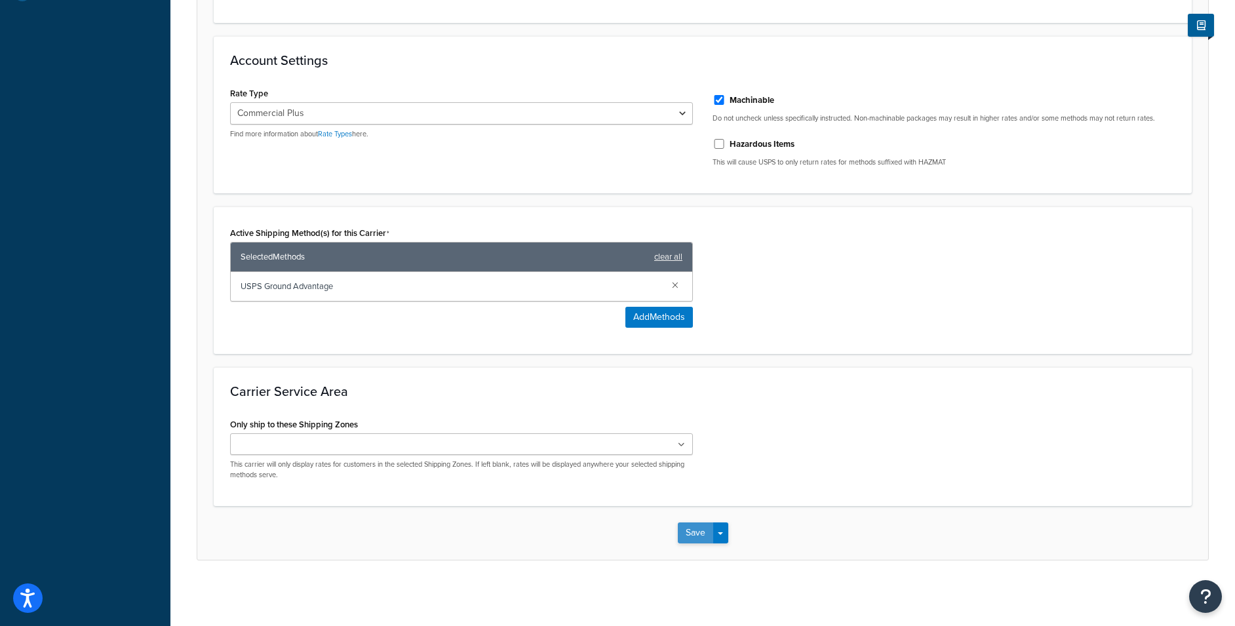
click at [685, 534] on button "Save" at bounding box center [695, 533] width 35 height 21
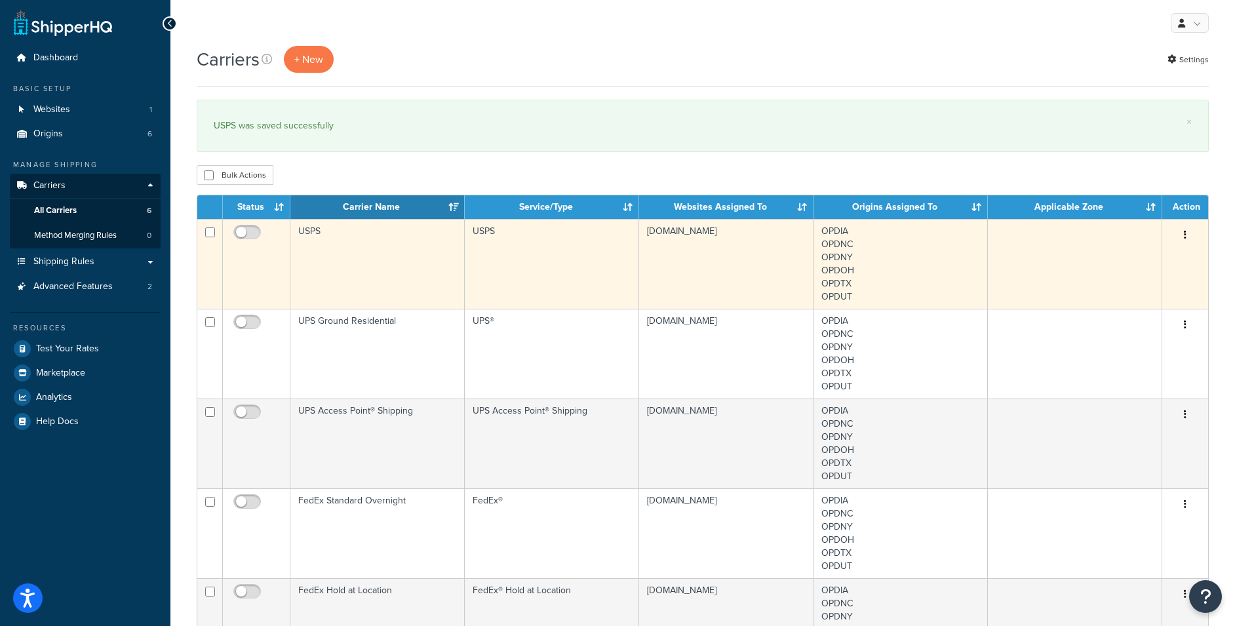
click at [391, 266] on td "USPS" at bounding box center [377, 264] width 174 height 90
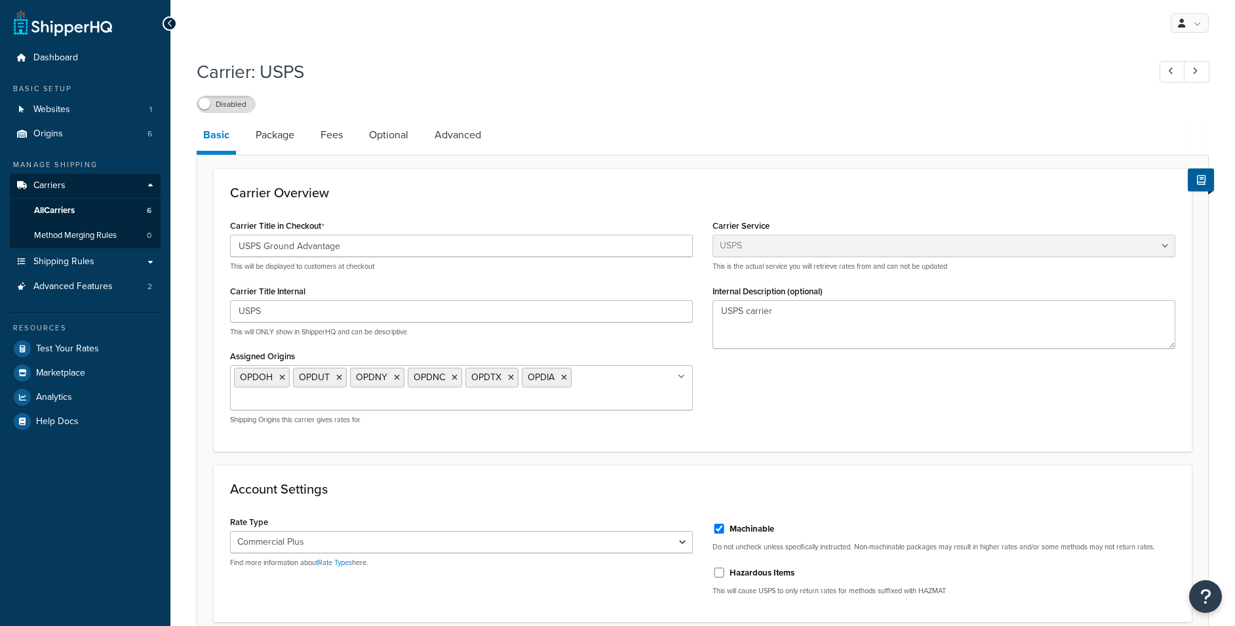
select select "usps"
select select "PLUS"
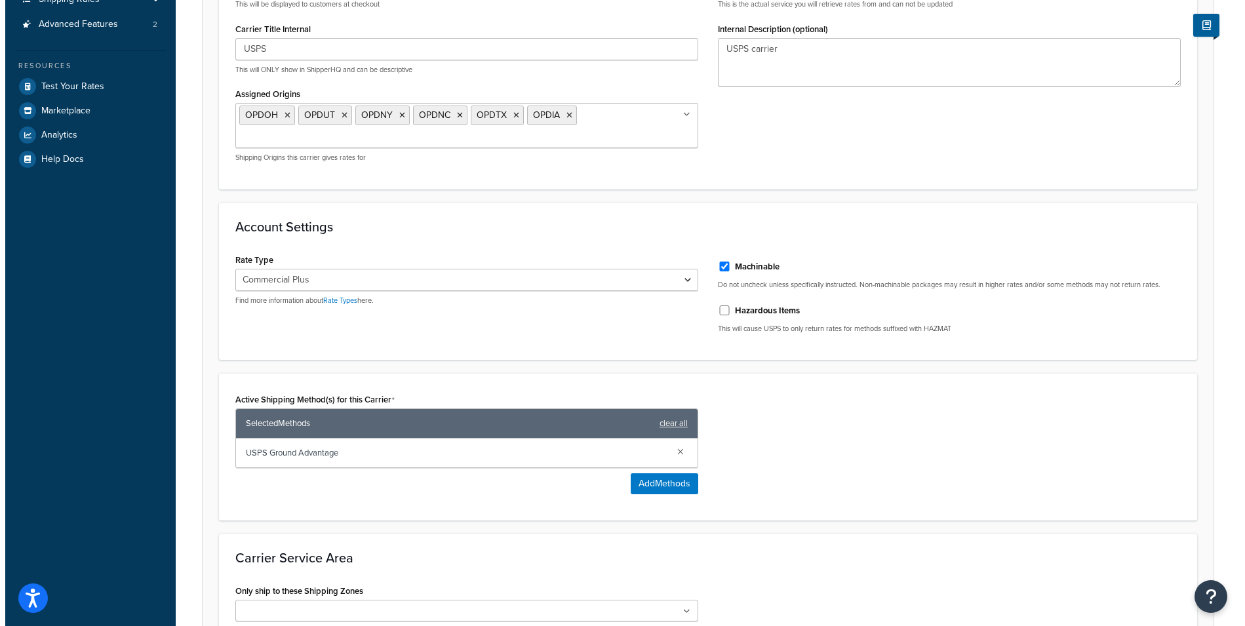
scroll to position [328, 0]
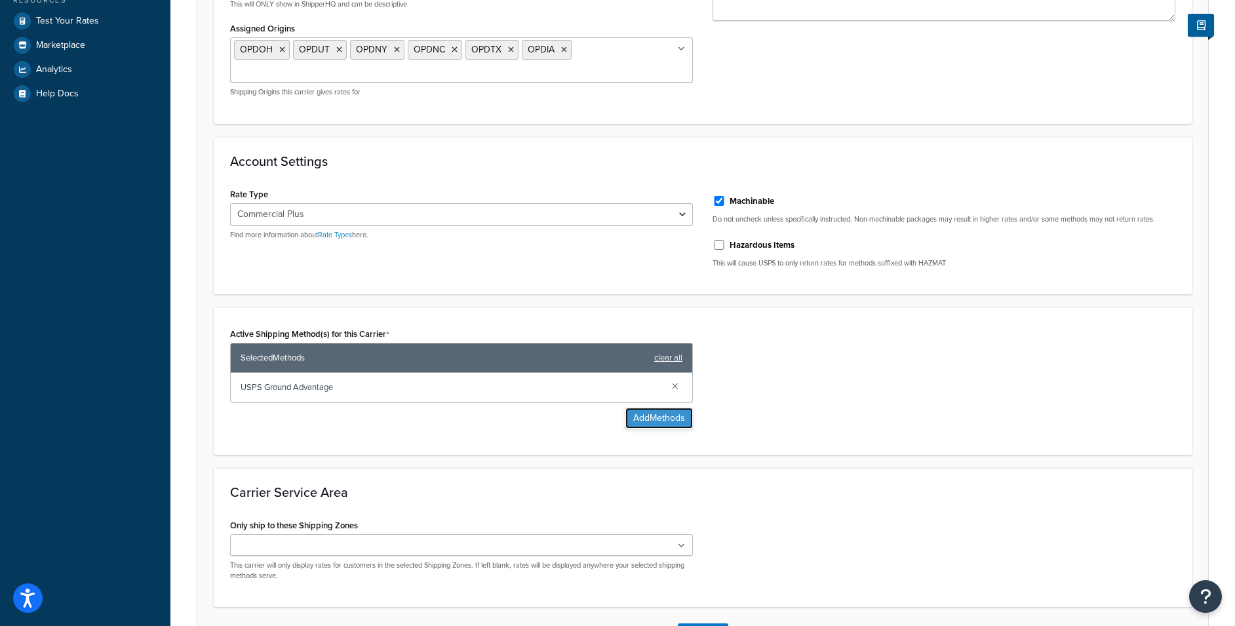
click at [667, 415] on button "Add Methods" at bounding box center [660, 418] width 68 height 21
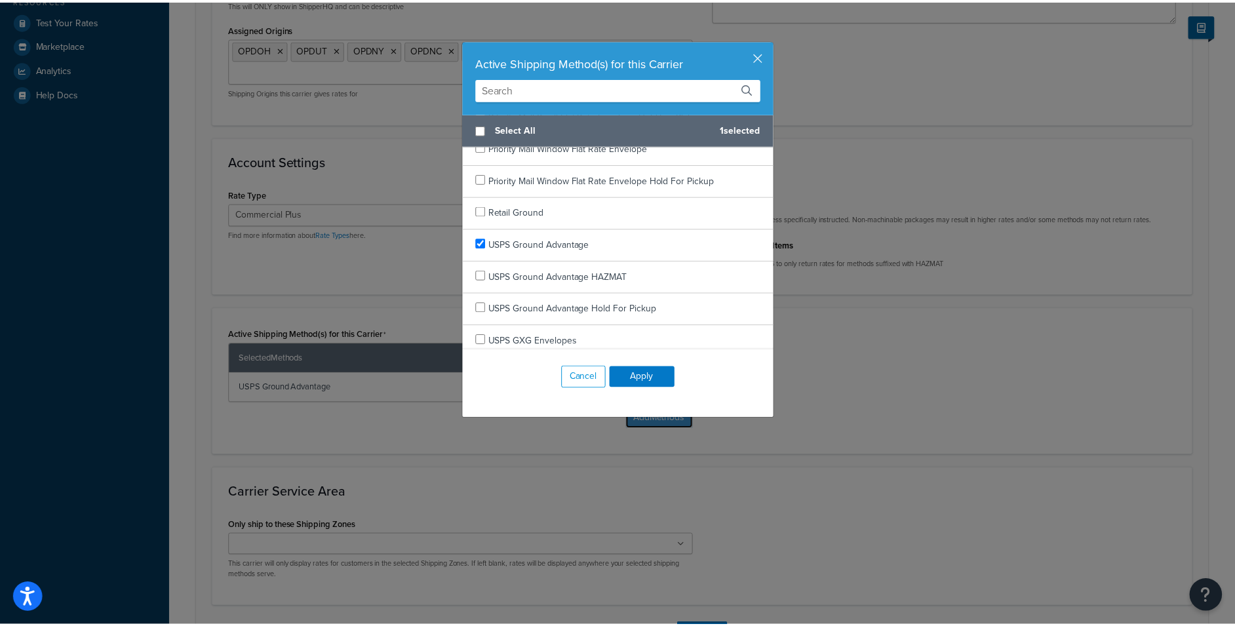
scroll to position [2499, 0]
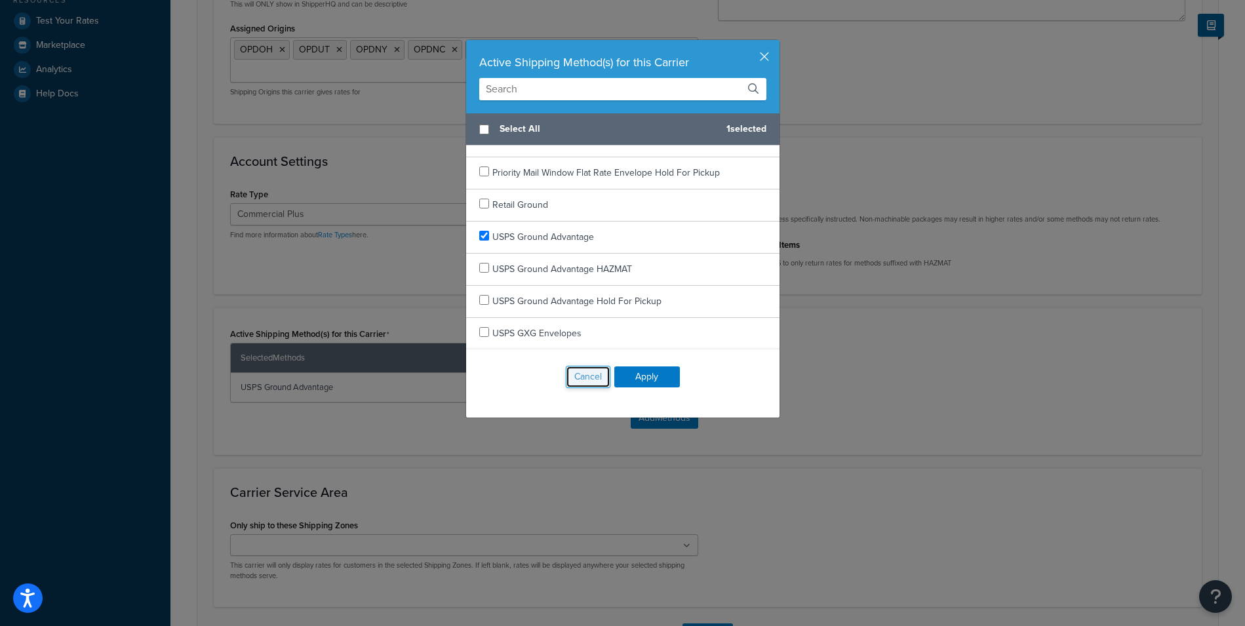
click at [580, 376] on button "Cancel" at bounding box center [588, 377] width 45 height 22
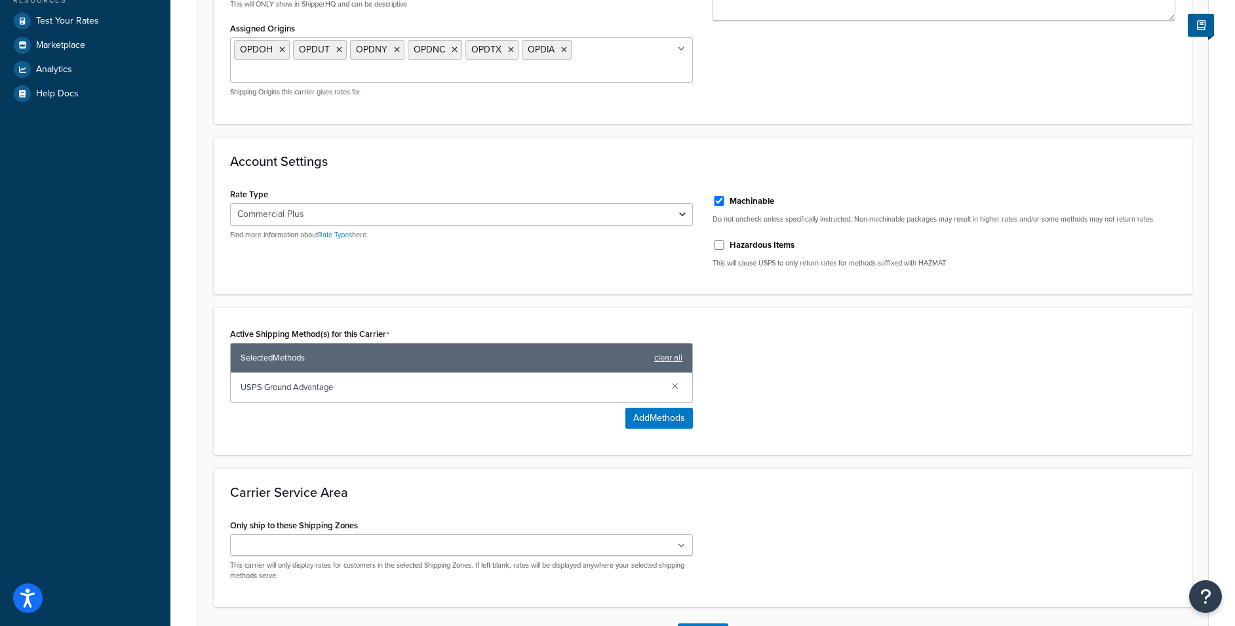
click at [874, 344] on div "Active Shipping Method(s) for this Carrier Selected Methods clear all USPS Grou…" at bounding box center [702, 382] width 965 height 114
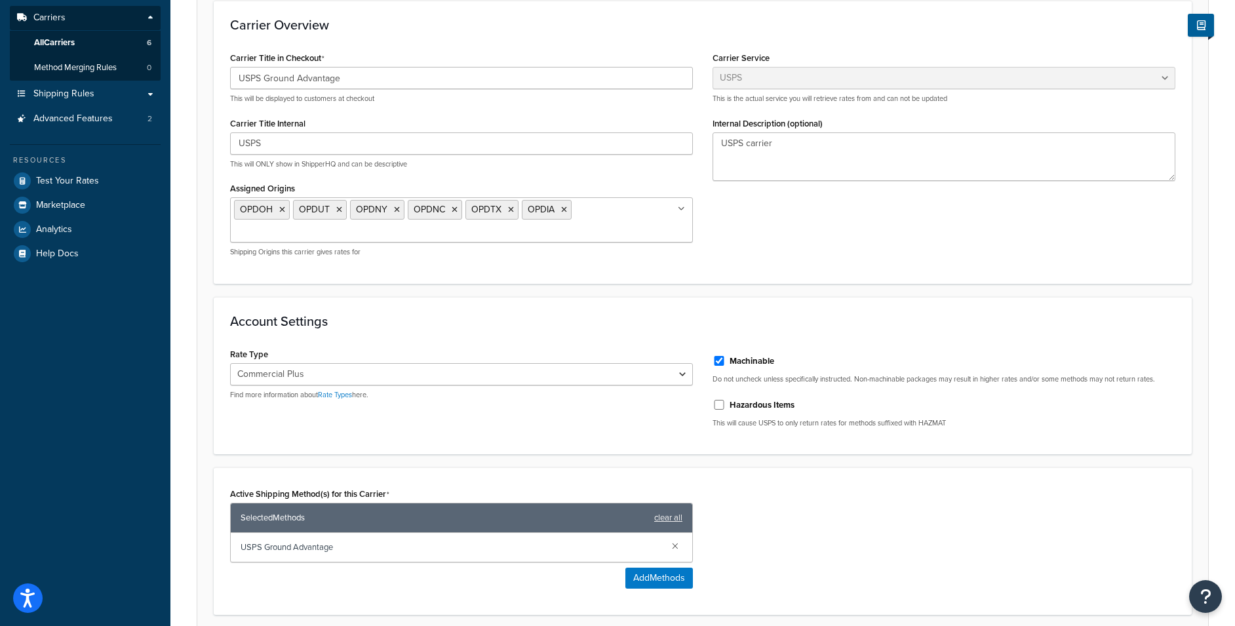
scroll to position [0, 0]
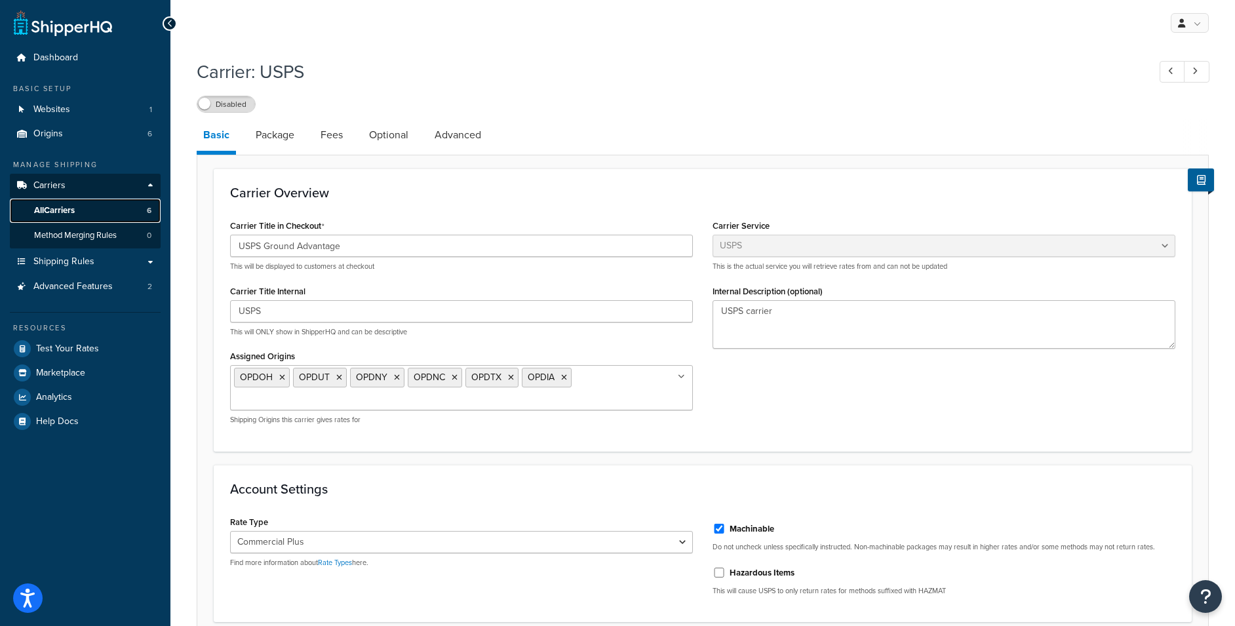
click at [77, 209] on link "All Carriers 6" at bounding box center [85, 211] width 151 height 24
